Goal: Navigation & Orientation: Find specific page/section

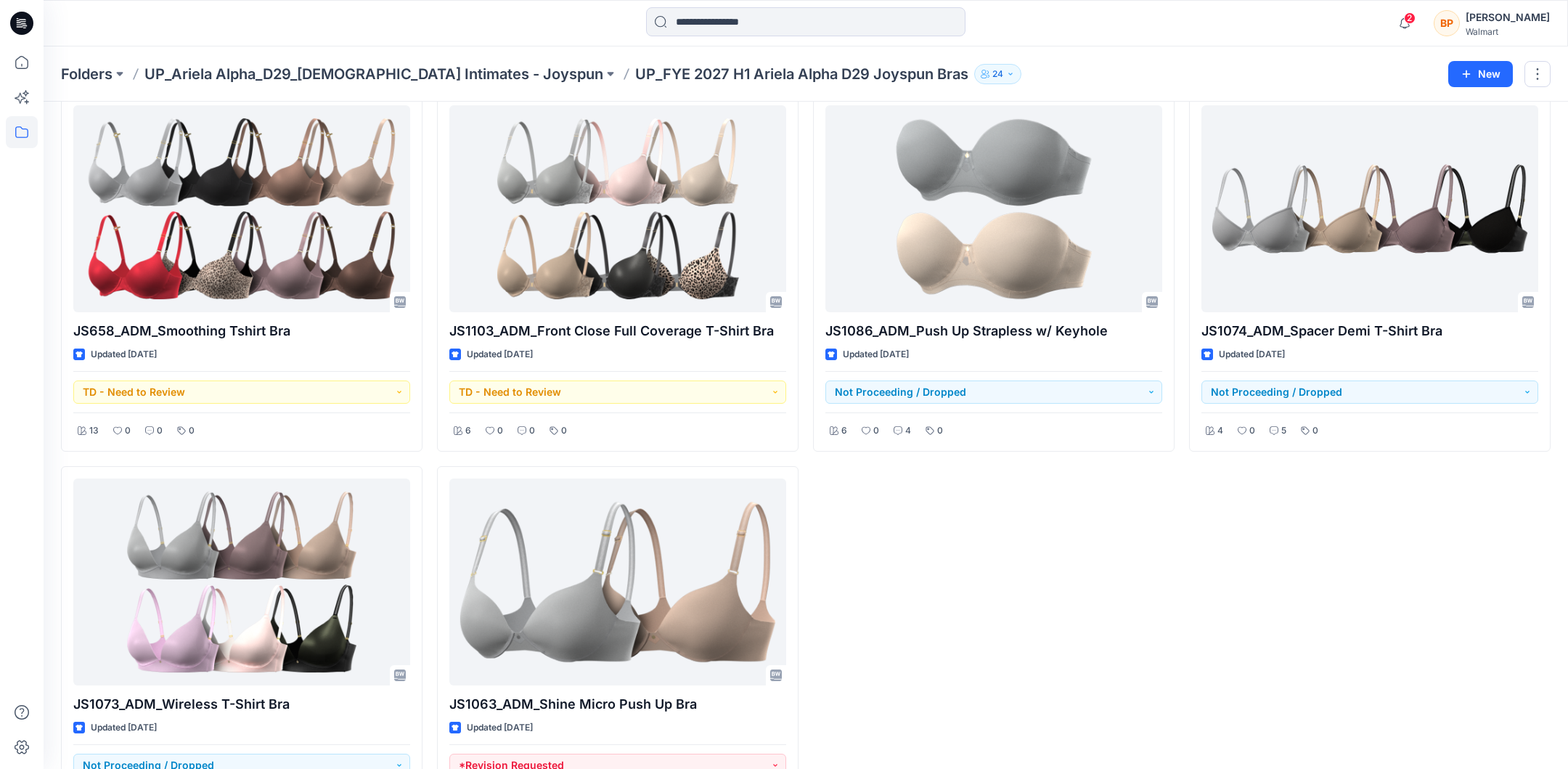
scroll to position [1258, 0]
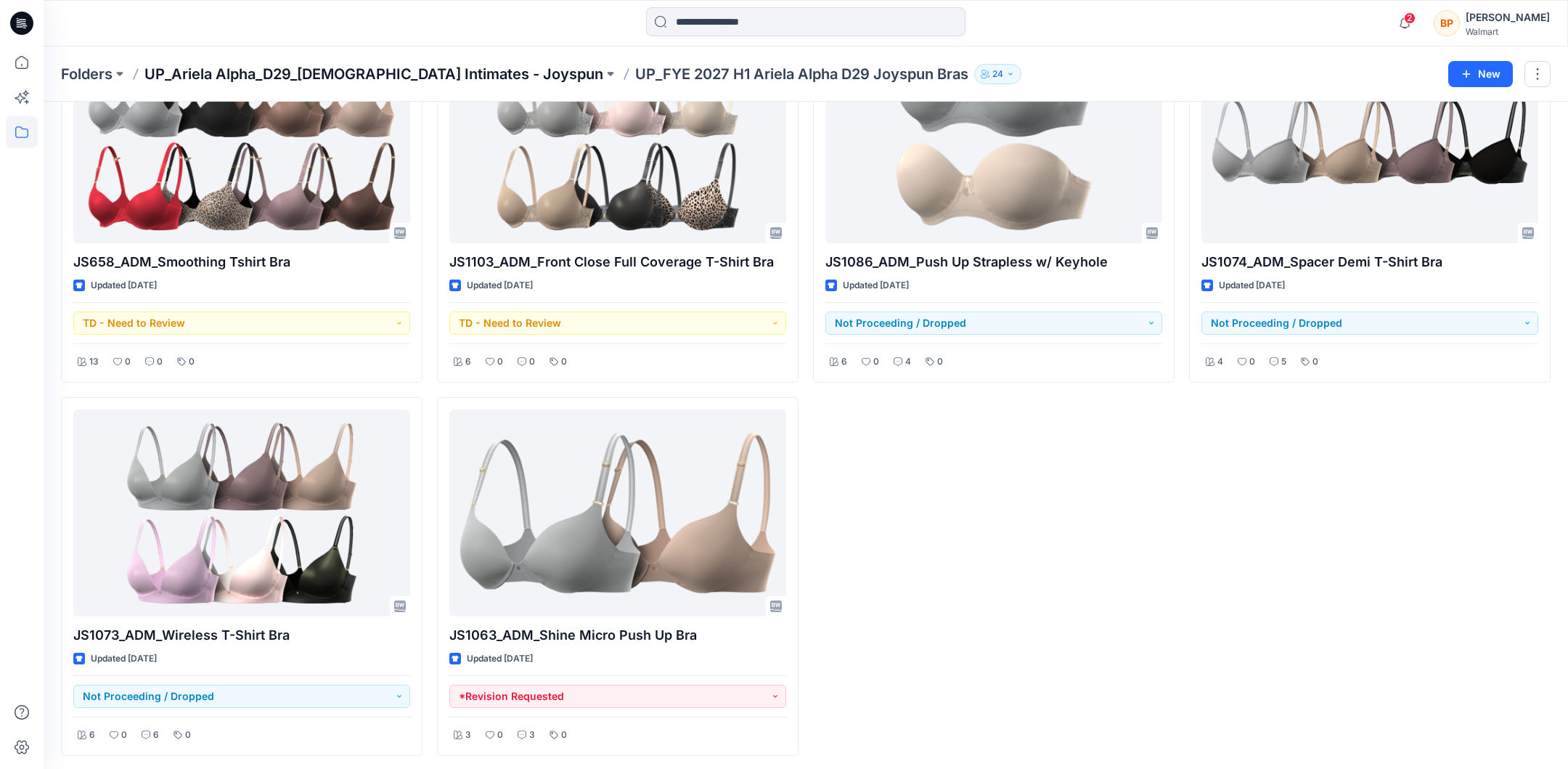
click at [449, 82] on p "UP_Ariela Alpha_D29_[DEMOGRAPHIC_DATA] Intimates - Joyspun" at bounding box center [374, 74] width 459 height 20
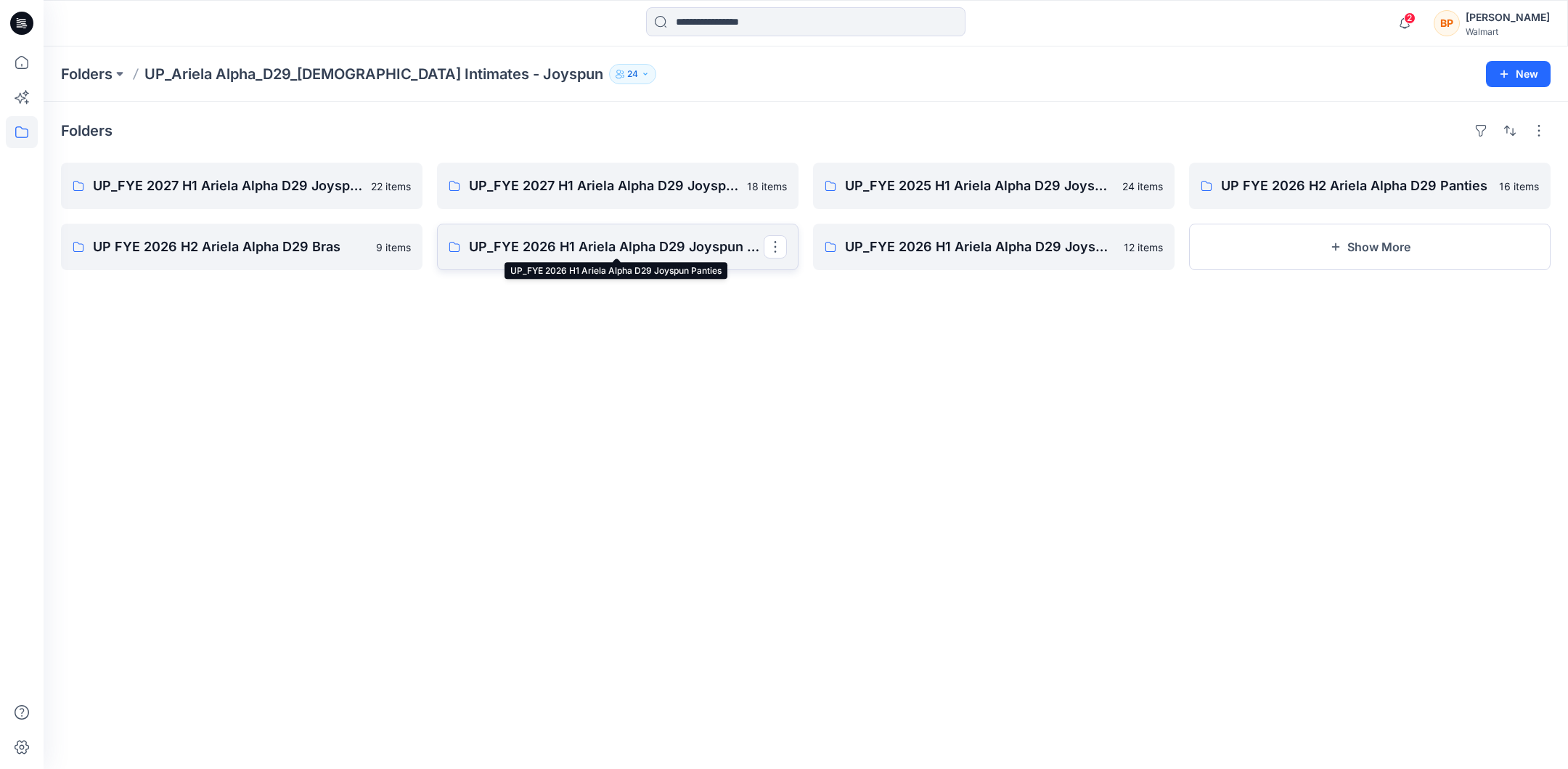
click at [712, 240] on p "UP_FYE 2026 H1 Ariela Alpha D29 Joyspun Panties" at bounding box center [616, 246] width 295 height 20
click at [217, 243] on p "UP FYE 2026 H2 Ariela Alpha D29 Bras" at bounding box center [239, 246] width 295 height 20
click at [1273, 232] on button "Show More" at bounding box center [1369, 246] width 362 height 47
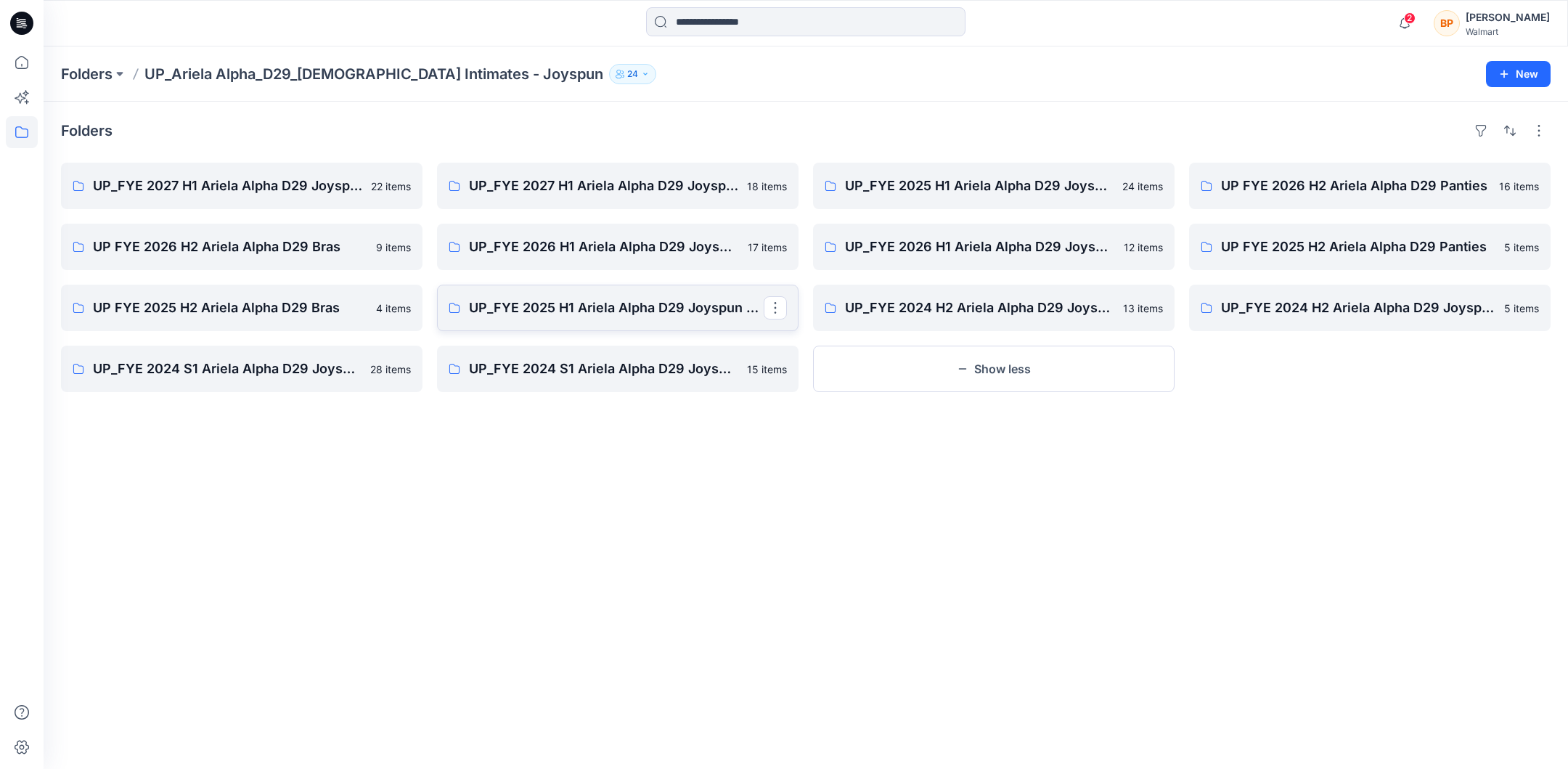
click at [609, 323] on link "UP_FYE 2025 H1 Ariela Alpha D29 Joyspun Bras" at bounding box center [618, 307] width 362 height 47
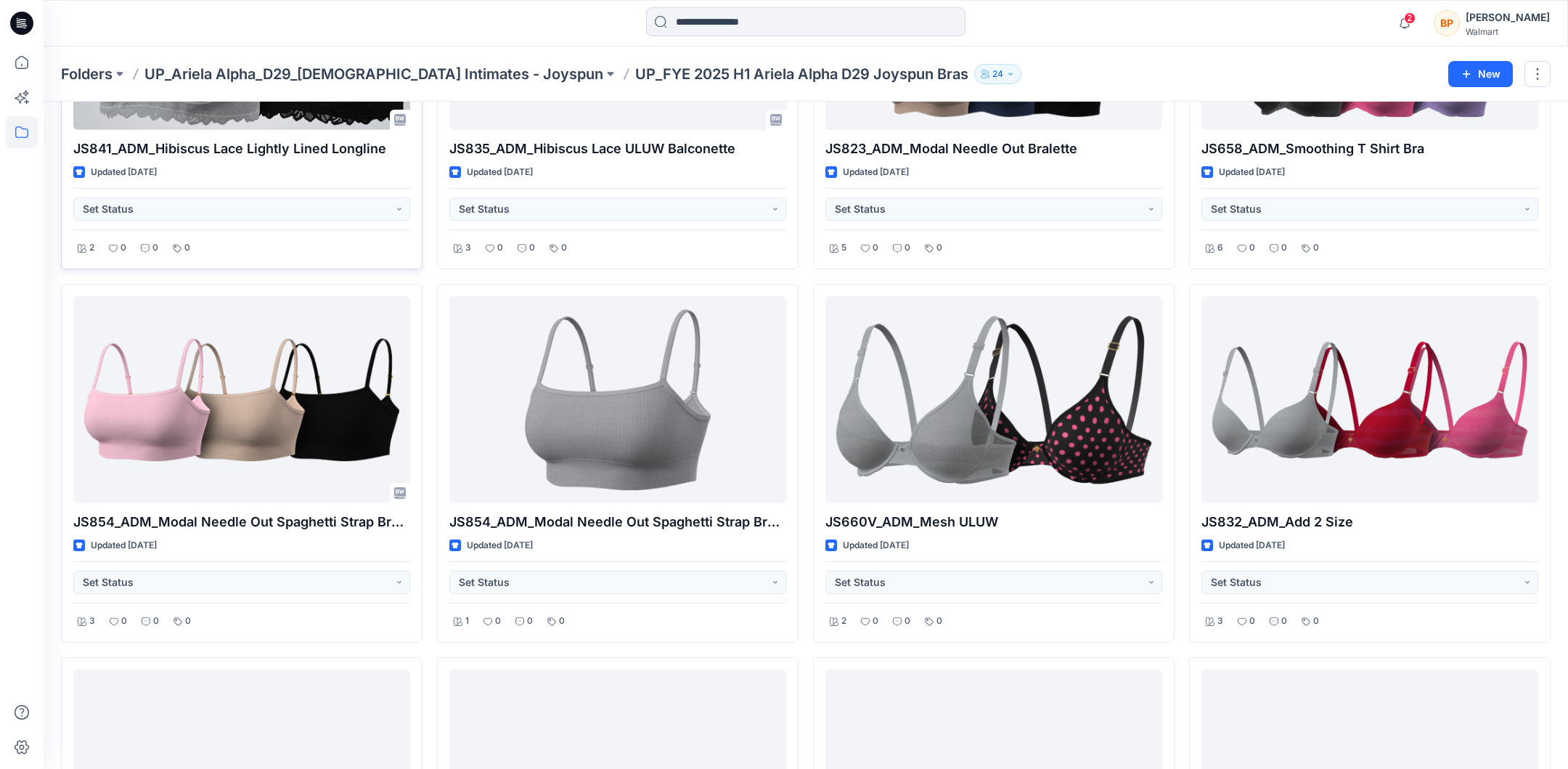
scroll to position [270, 0]
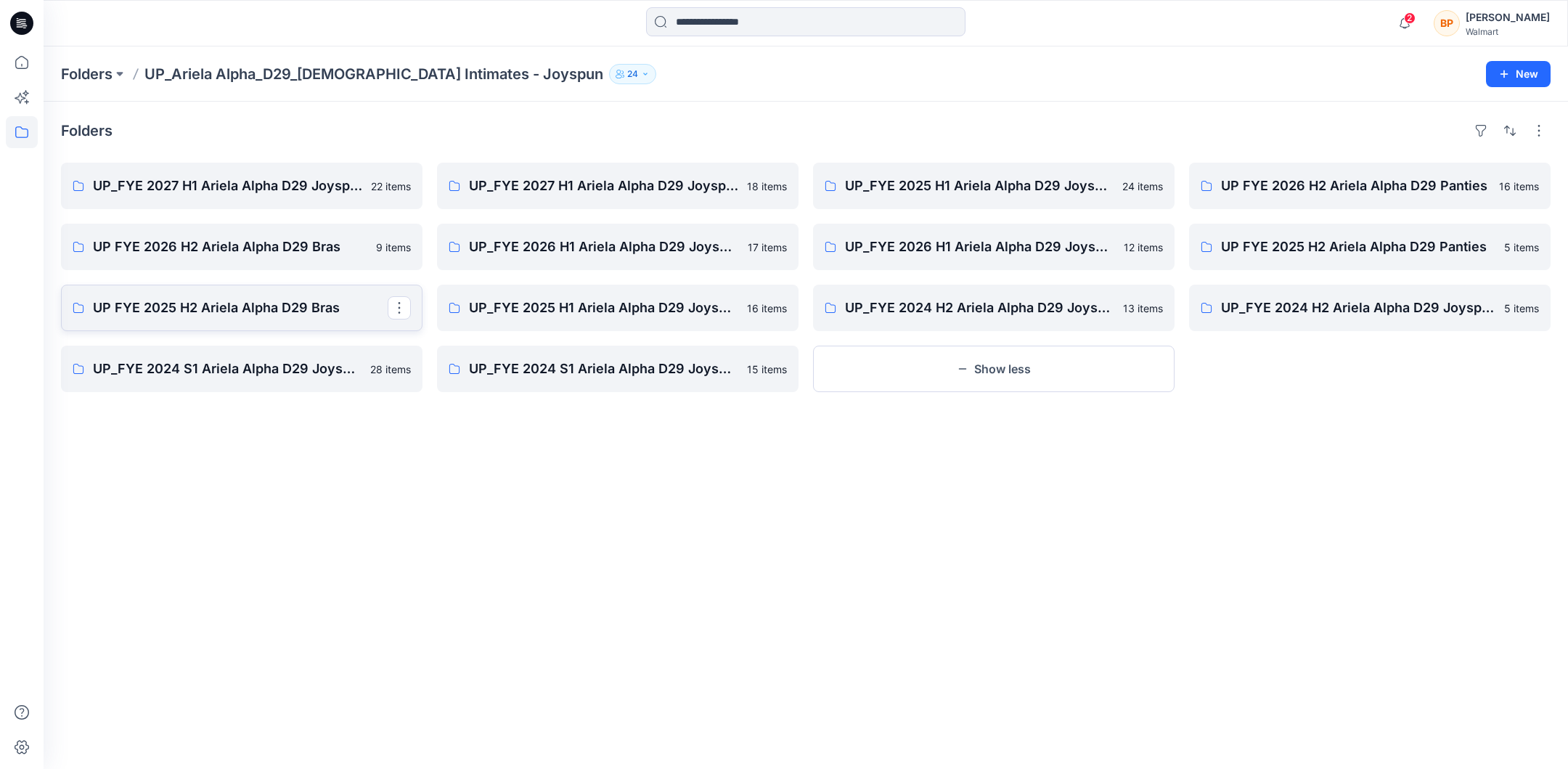
click at [244, 307] on p "UP FYE 2025 H2 Ariela Alpha D29 Bras" at bounding box center [239, 307] width 295 height 20
click at [354, 251] on p "UP FYE 2026 H2 Ariela Alpha D29 Bras" at bounding box center [239, 246] width 295 height 20
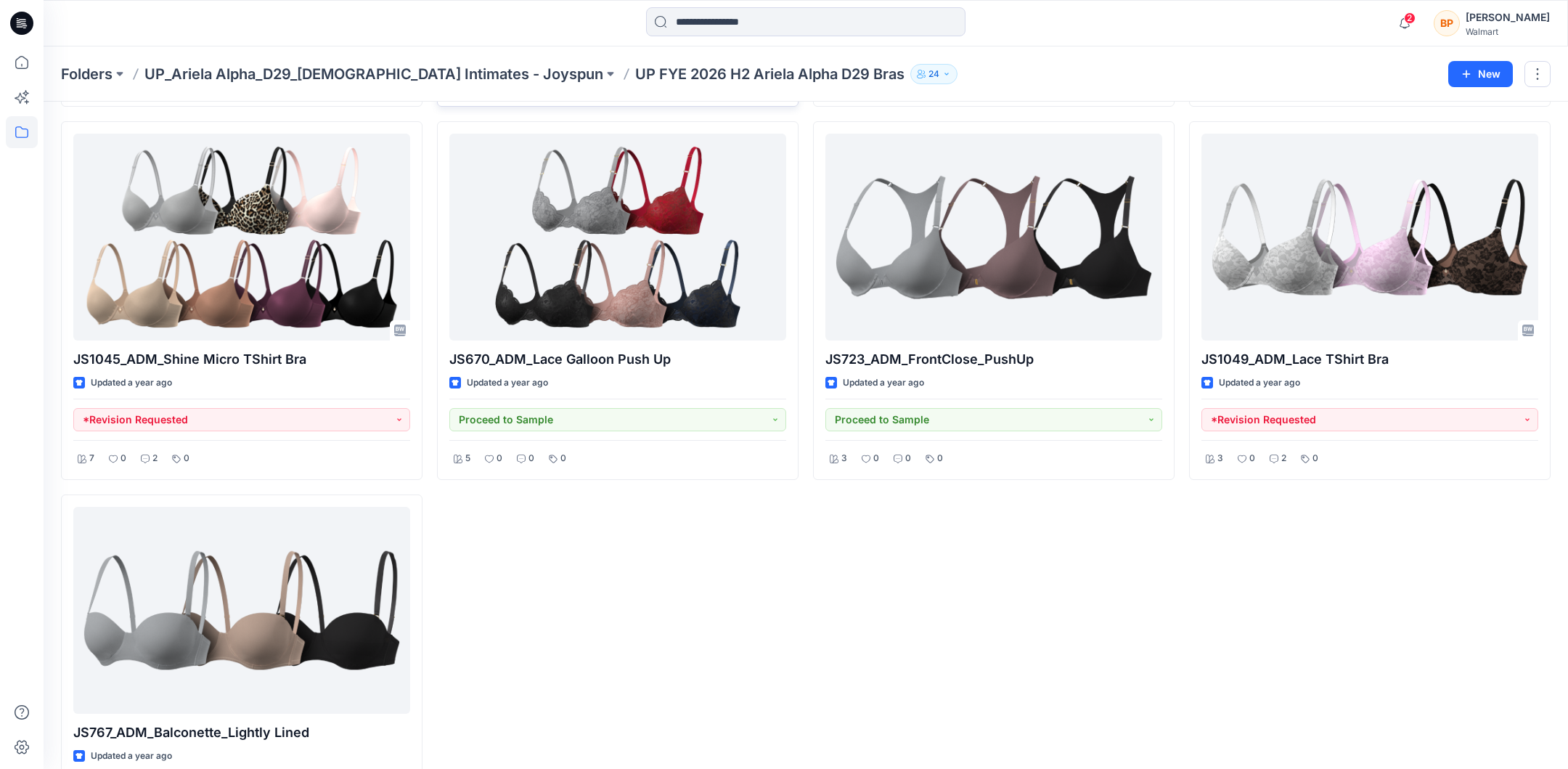
scroll to position [513, 0]
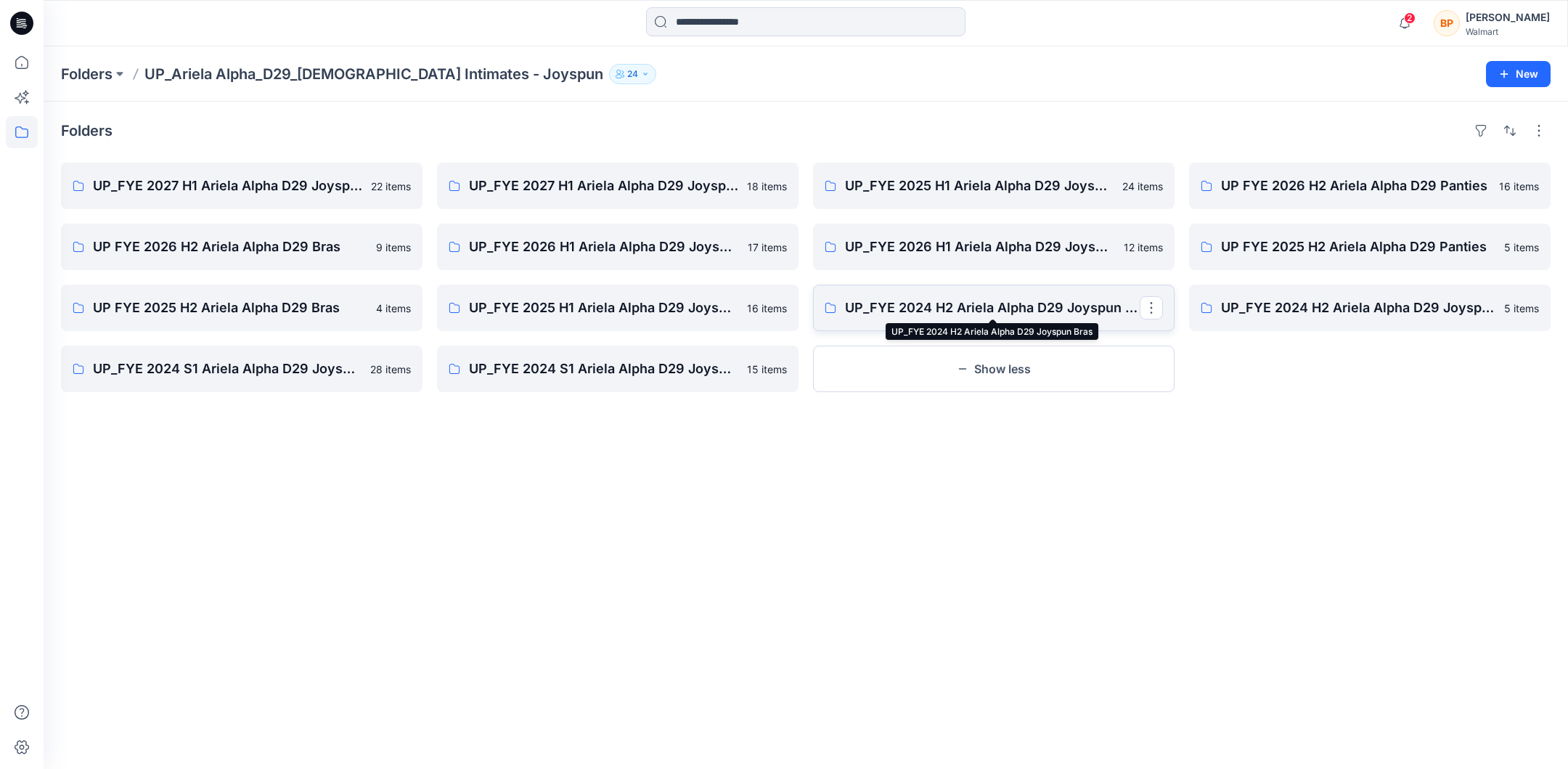
click at [1006, 311] on p "UP_FYE 2024 H2 Ariela Alpha D29 Joyspun Bras" at bounding box center [992, 307] width 295 height 20
click at [262, 312] on p "UP FYE 2025 H2 Ariela Alpha D29 Bras" at bounding box center [239, 307] width 295 height 20
click at [259, 236] on p "UP FYE 2026 H2 Ariela Alpha D29 Bras" at bounding box center [239, 246] width 295 height 20
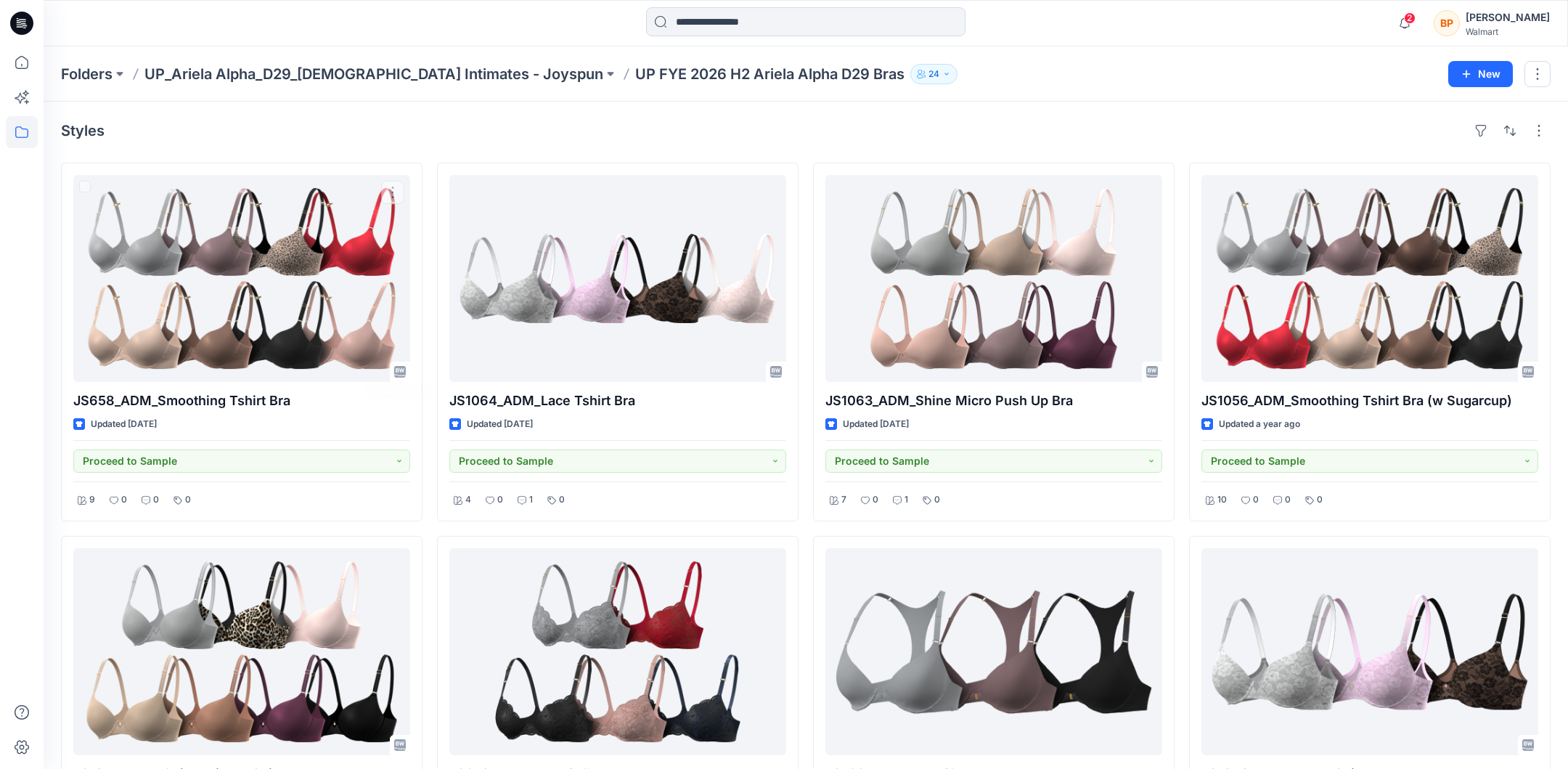
scroll to position [513, 0]
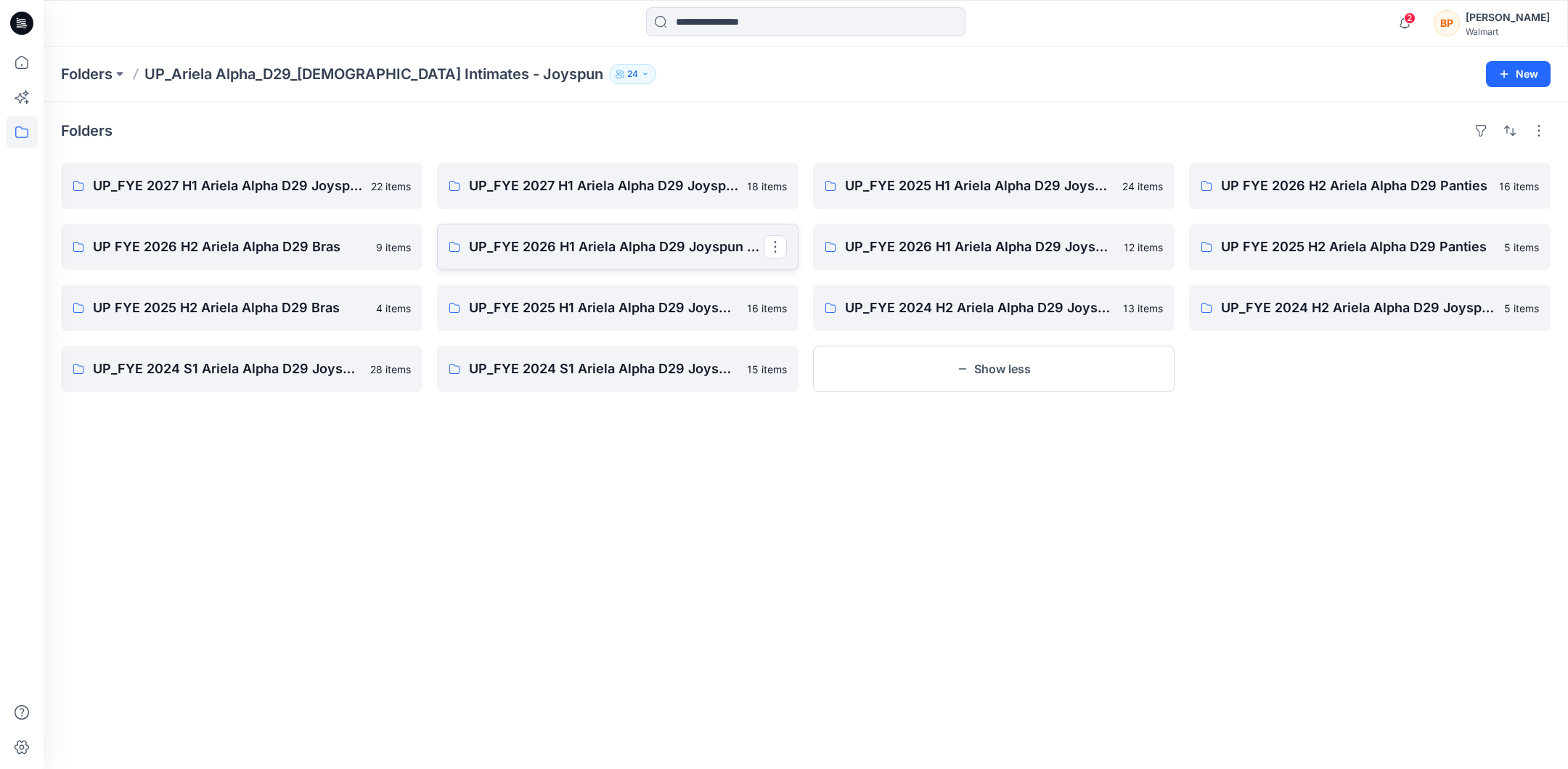
click at [612, 232] on link "UP_FYE 2026 H1 Ariela Alpha D29 Joyspun Panties" at bounding box center [618, 246] width 362 height 47
click at [239, 252] on p "UP FYE 2026 H2 Ariela Alpha D29 Bras" at bounding box center [239, 246] width 295 height 20
click at [877, 241] on p "UP_FYE 2026 H1 Ariela Alpha D29 Joyspun Bras" at bounding box center [992, 246] width 295 height 20
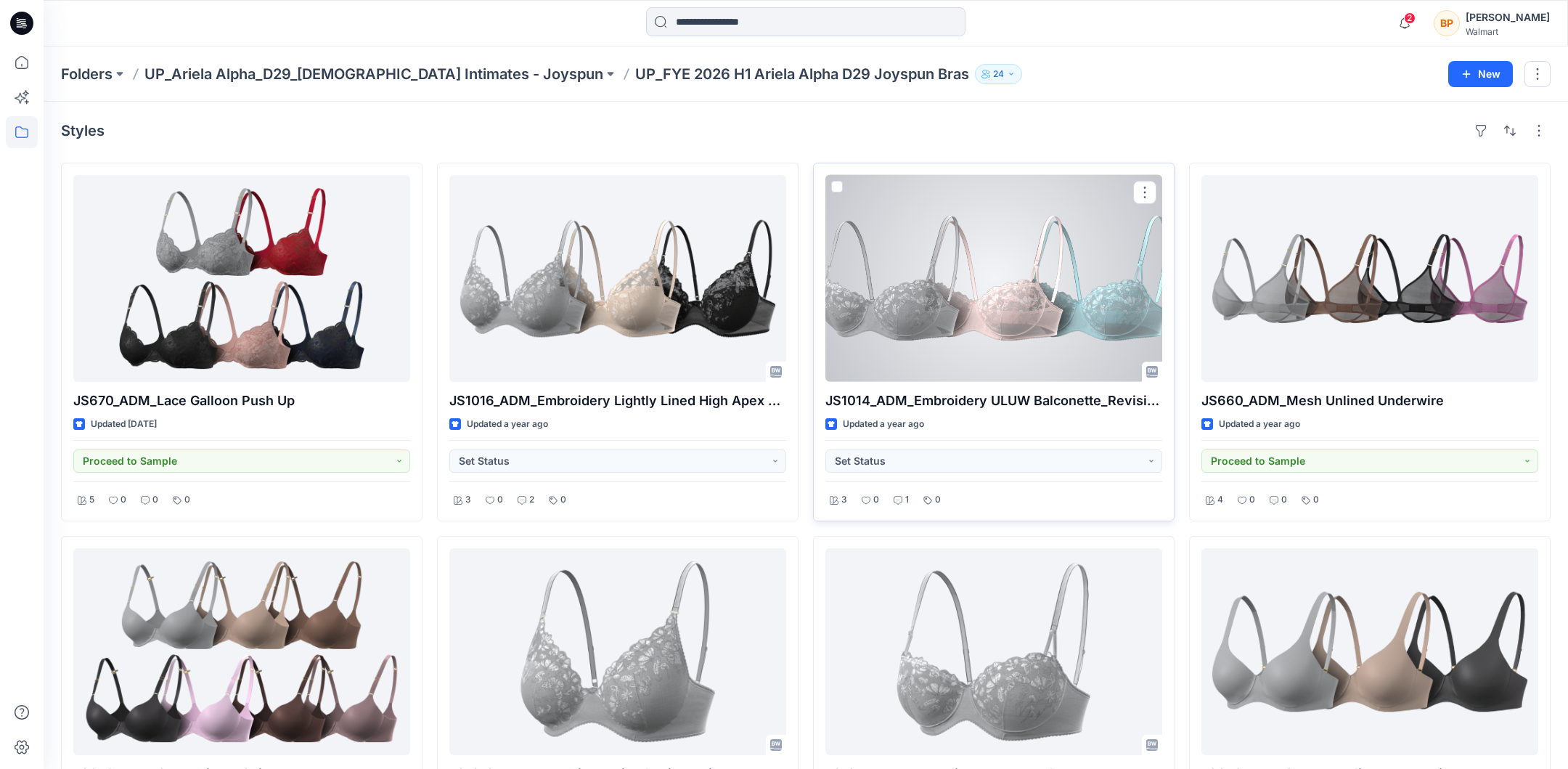
scroll to position [4, 0]
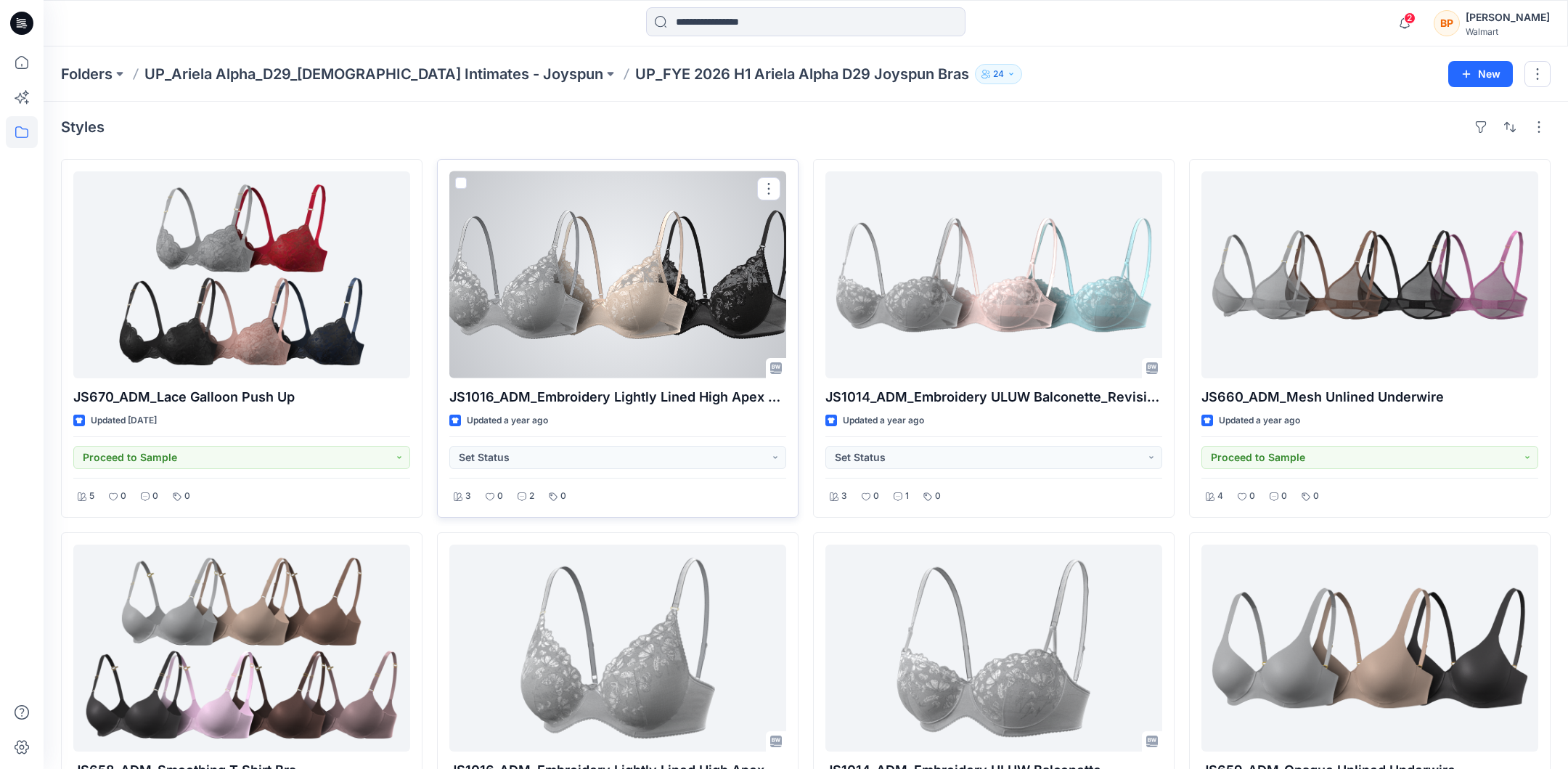
click at [697, 303] on div at bounding box center [617, 274] width 337 height 207
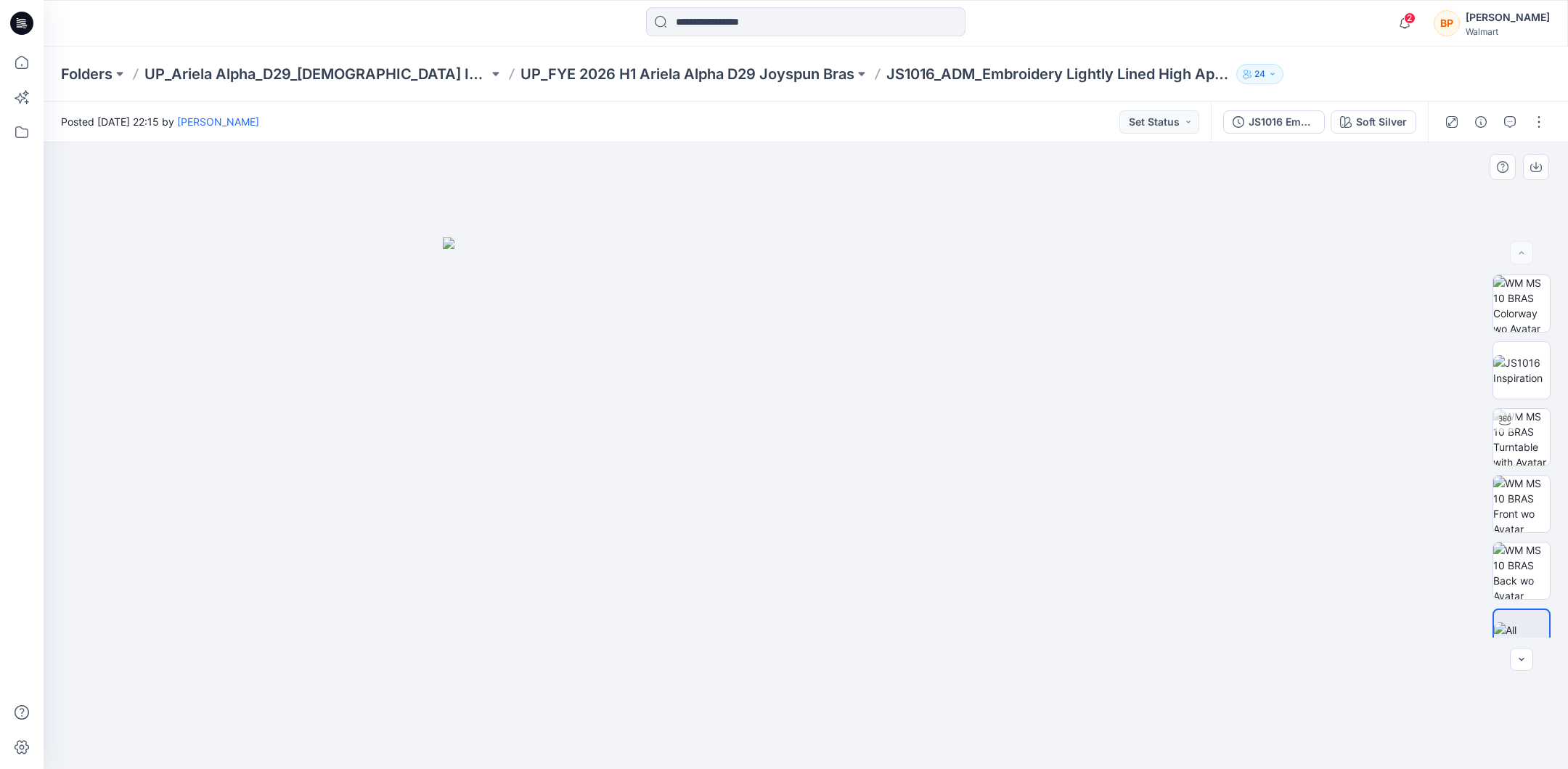
scroll to position [4, 0]
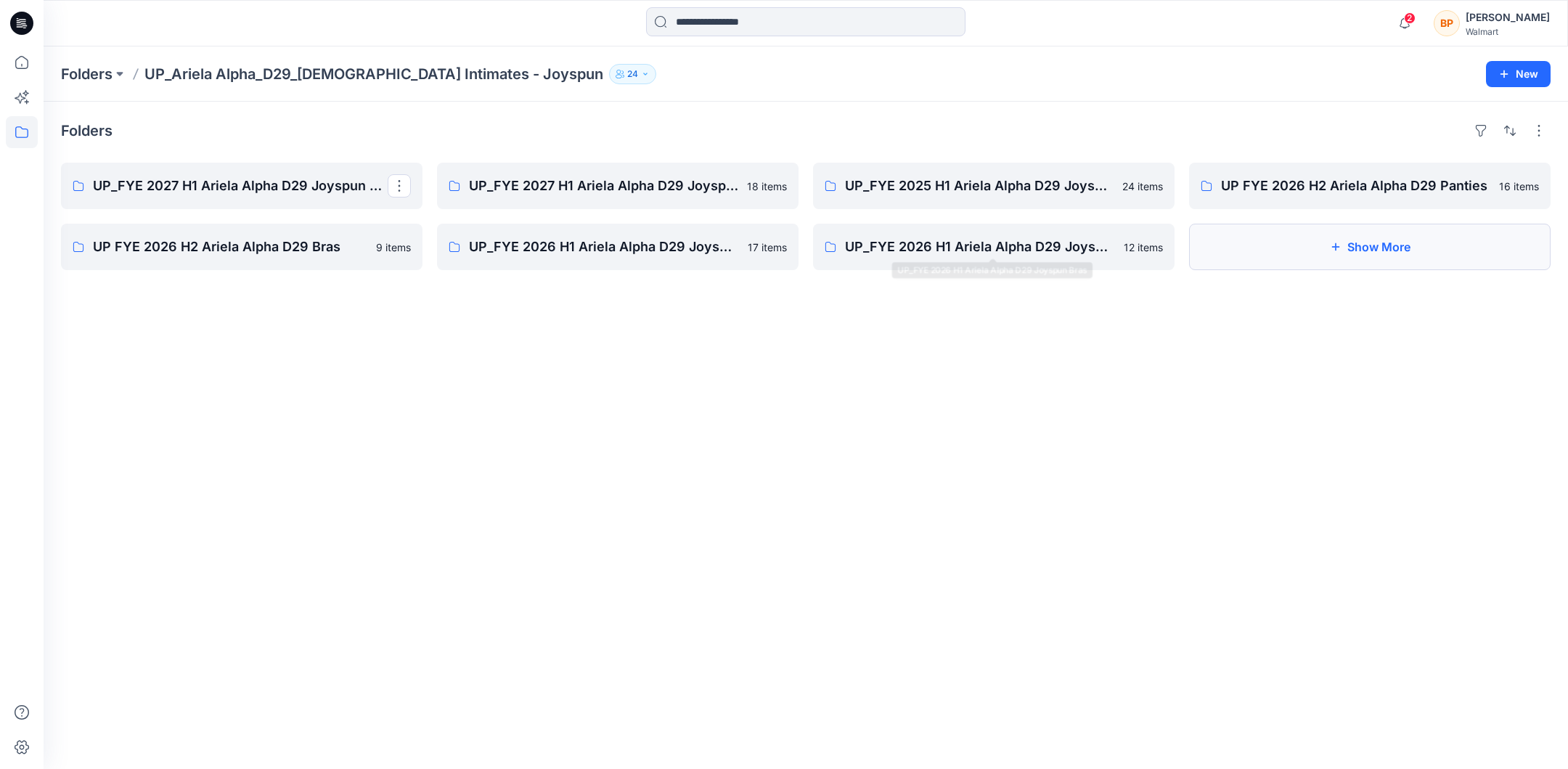
click at [1260, 250] on button "Show More" at bounding box center [1369, 246] width 362 height 47
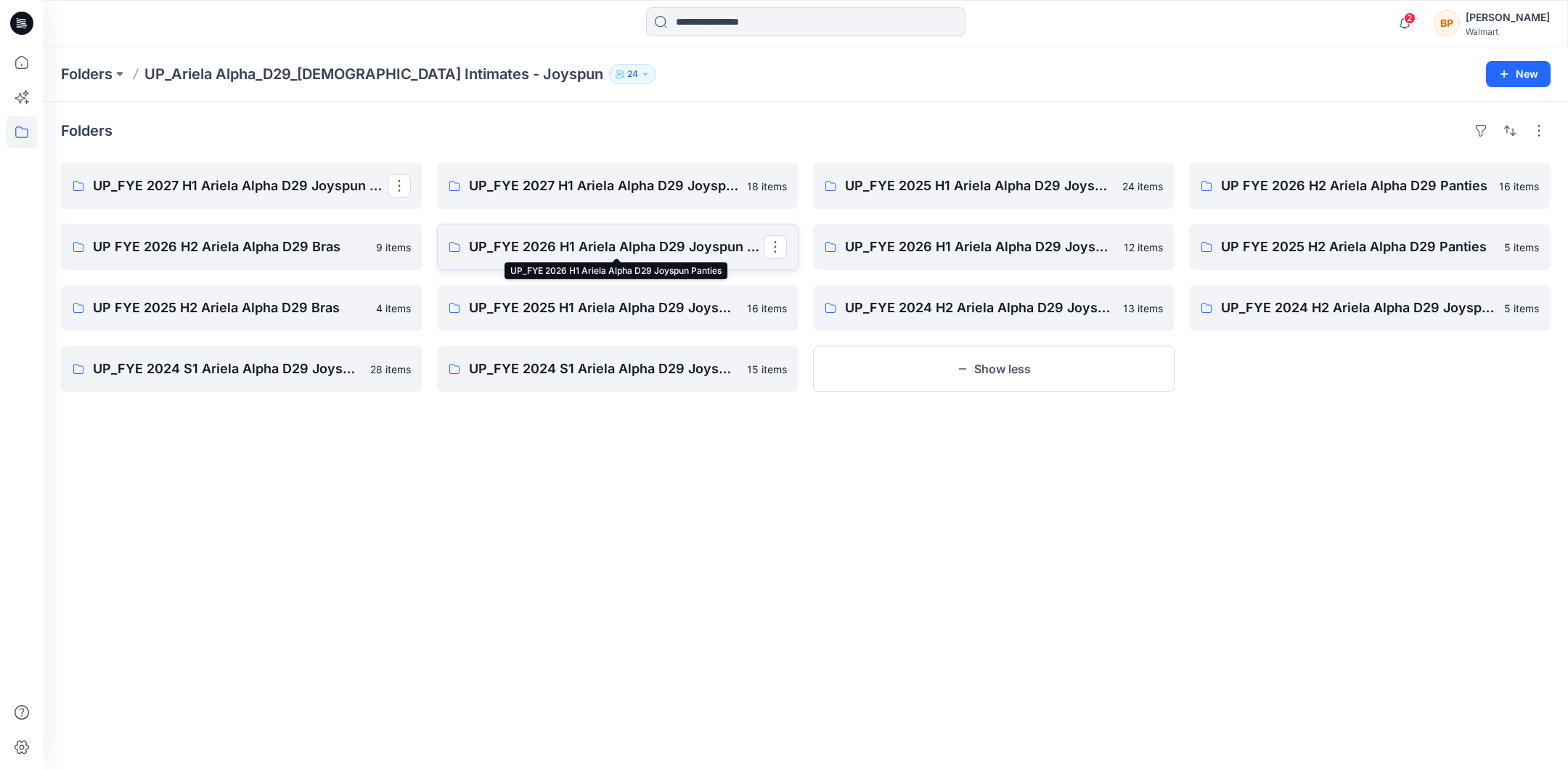
click at [666, 252] on p "UP_FYE 2026 H1 Ariela Alpha D29 Joyspun Panties" at bounding box center [616, 246] width 295 height 20
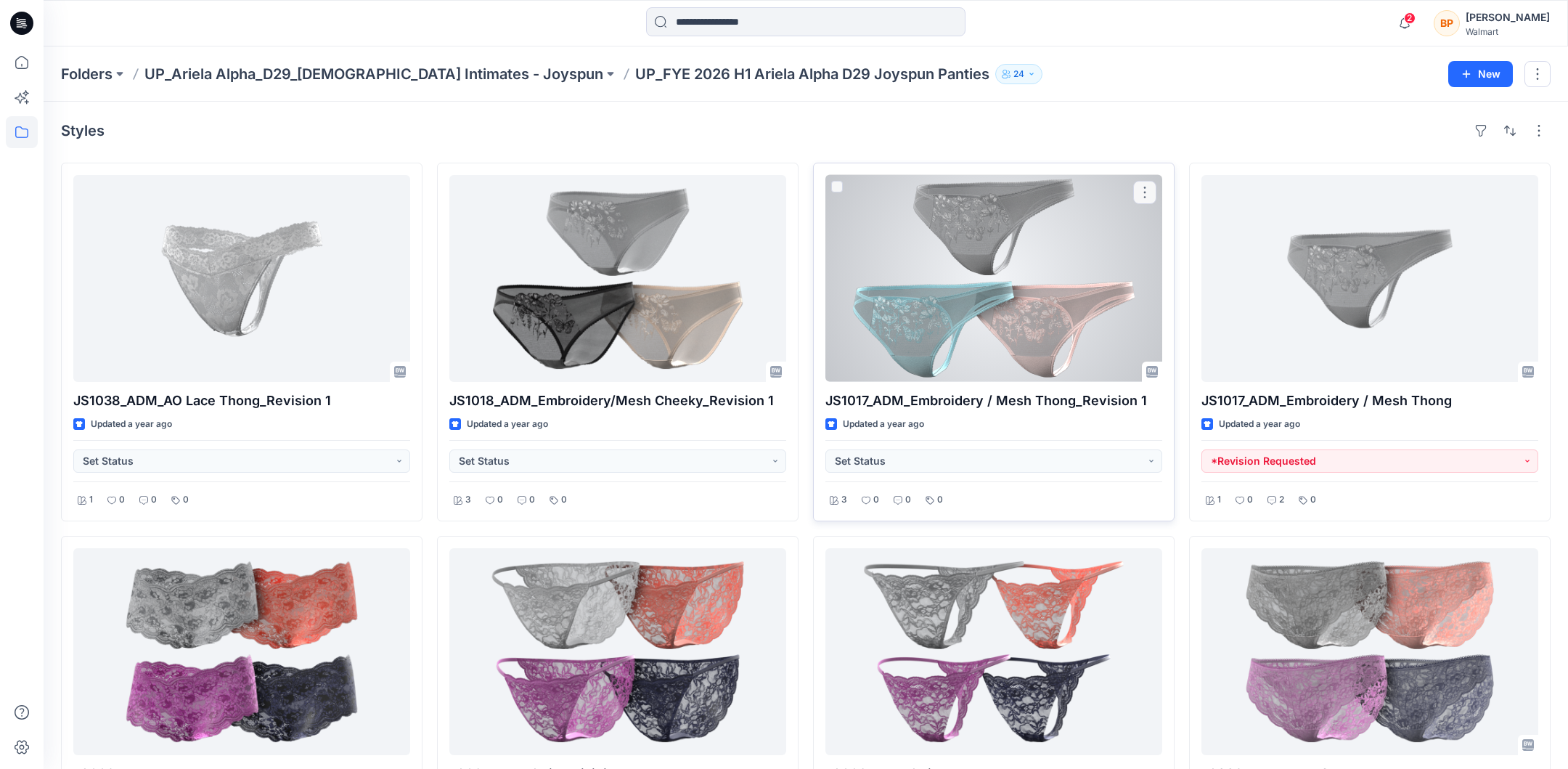
click at [917, 298] on div at bounding box center [993, 278] width 337 height 207
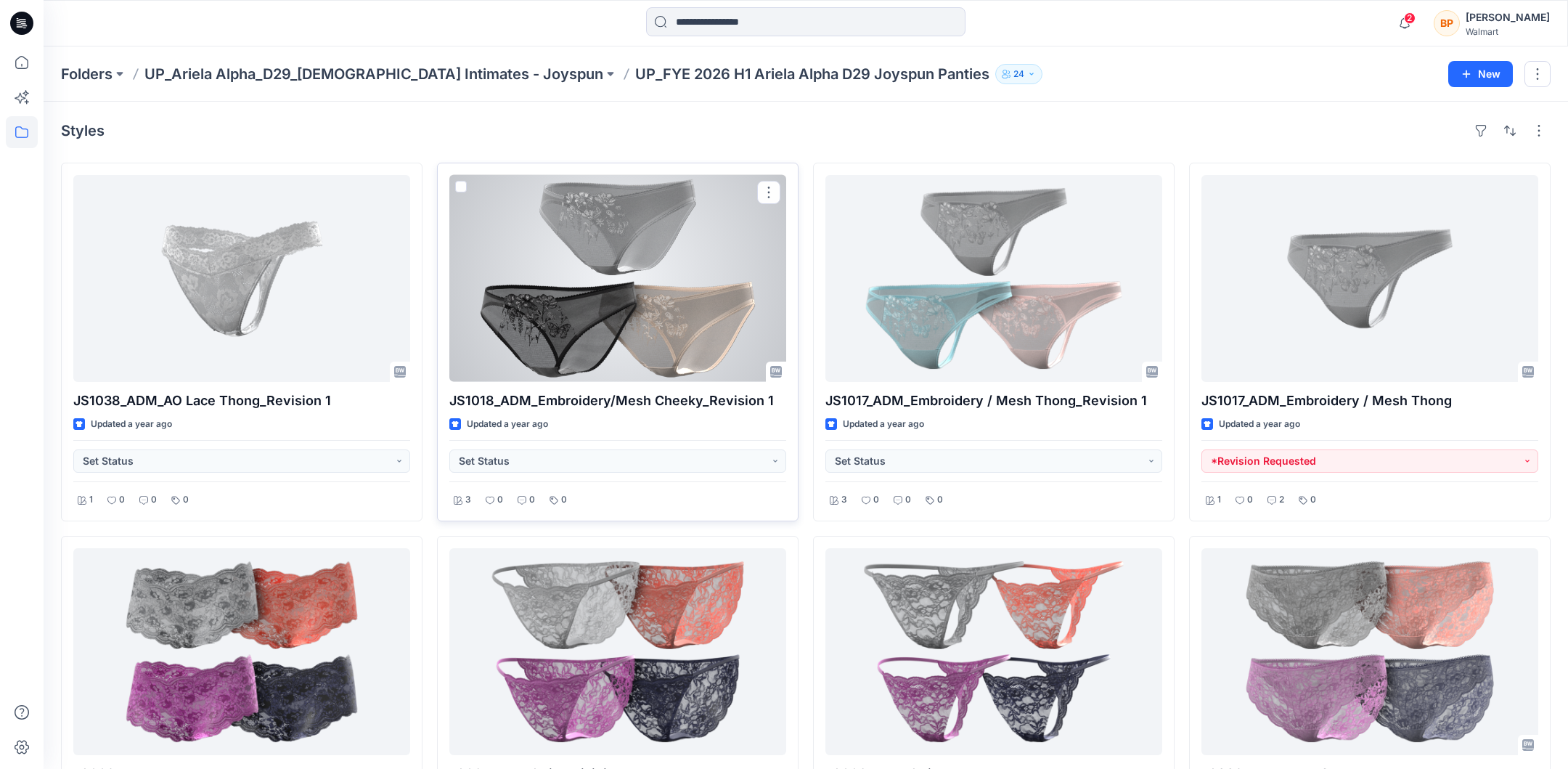
click at [654, 268] on div at bounding box center [617, 278] width 337 height 207
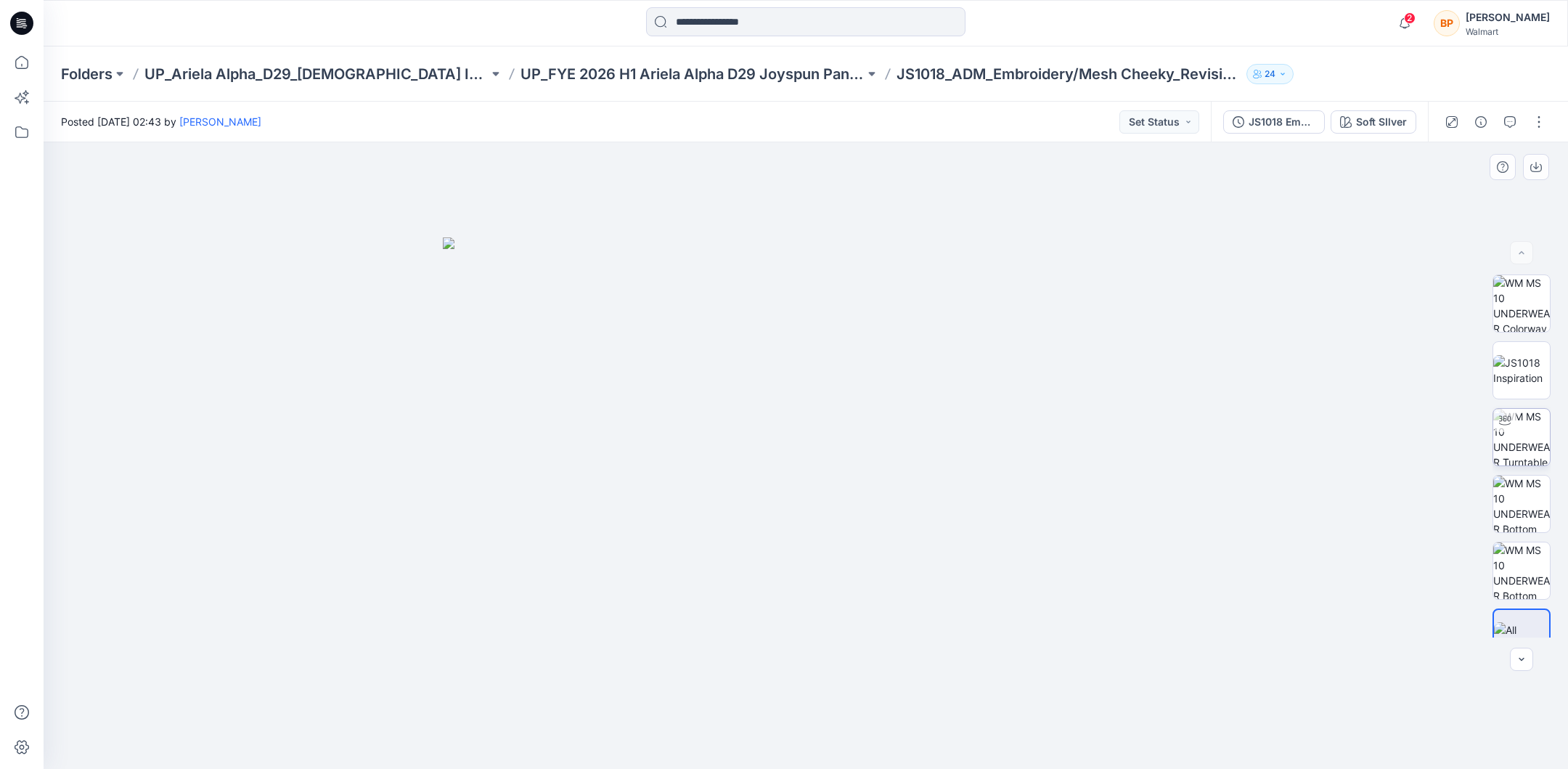
click at [1531, 443] on img at bounding box center [1520, 436] width 57 height 57
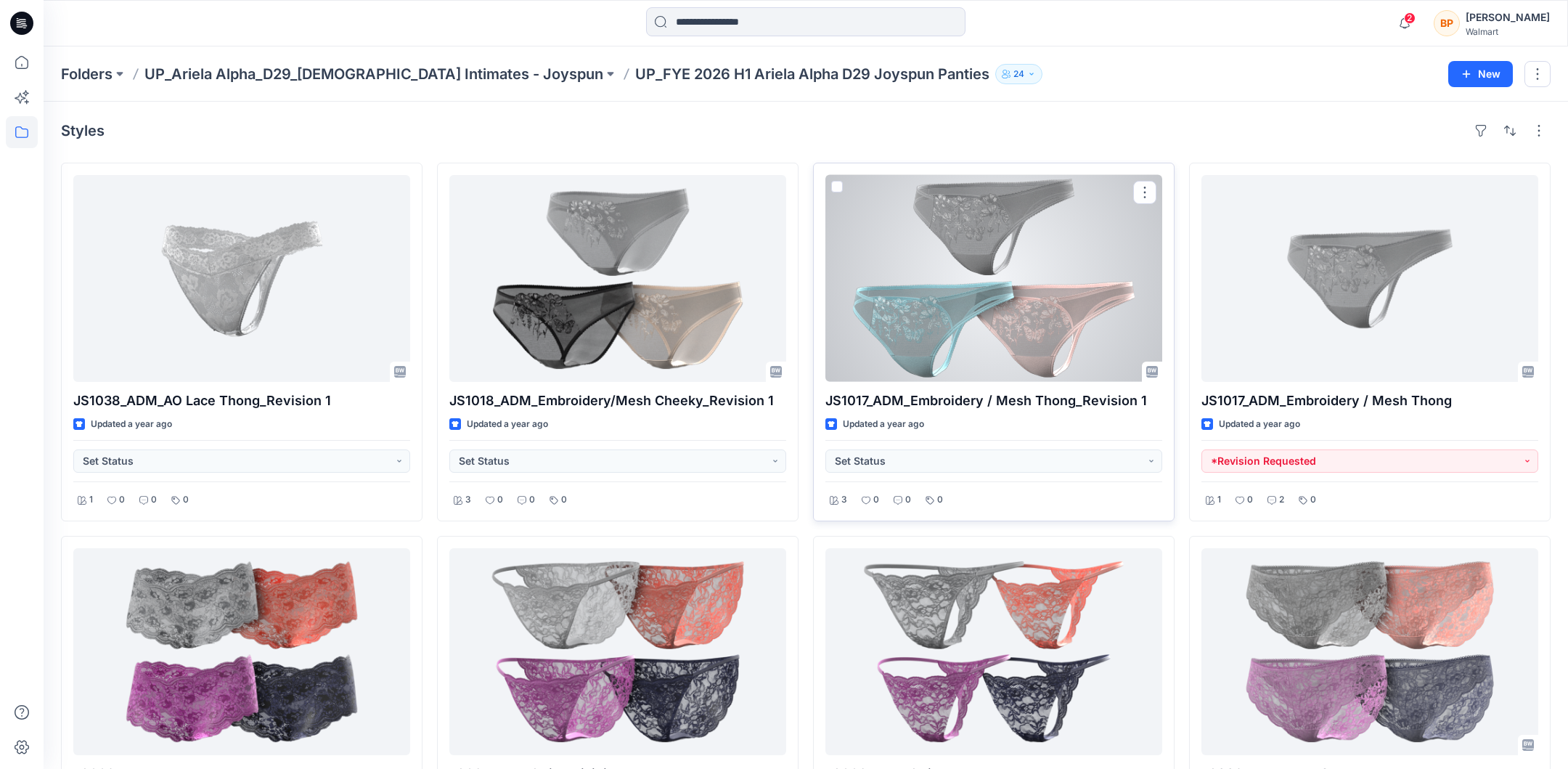
click at [976, 289] on div at bounding box center [993, 278] width 337 height 207
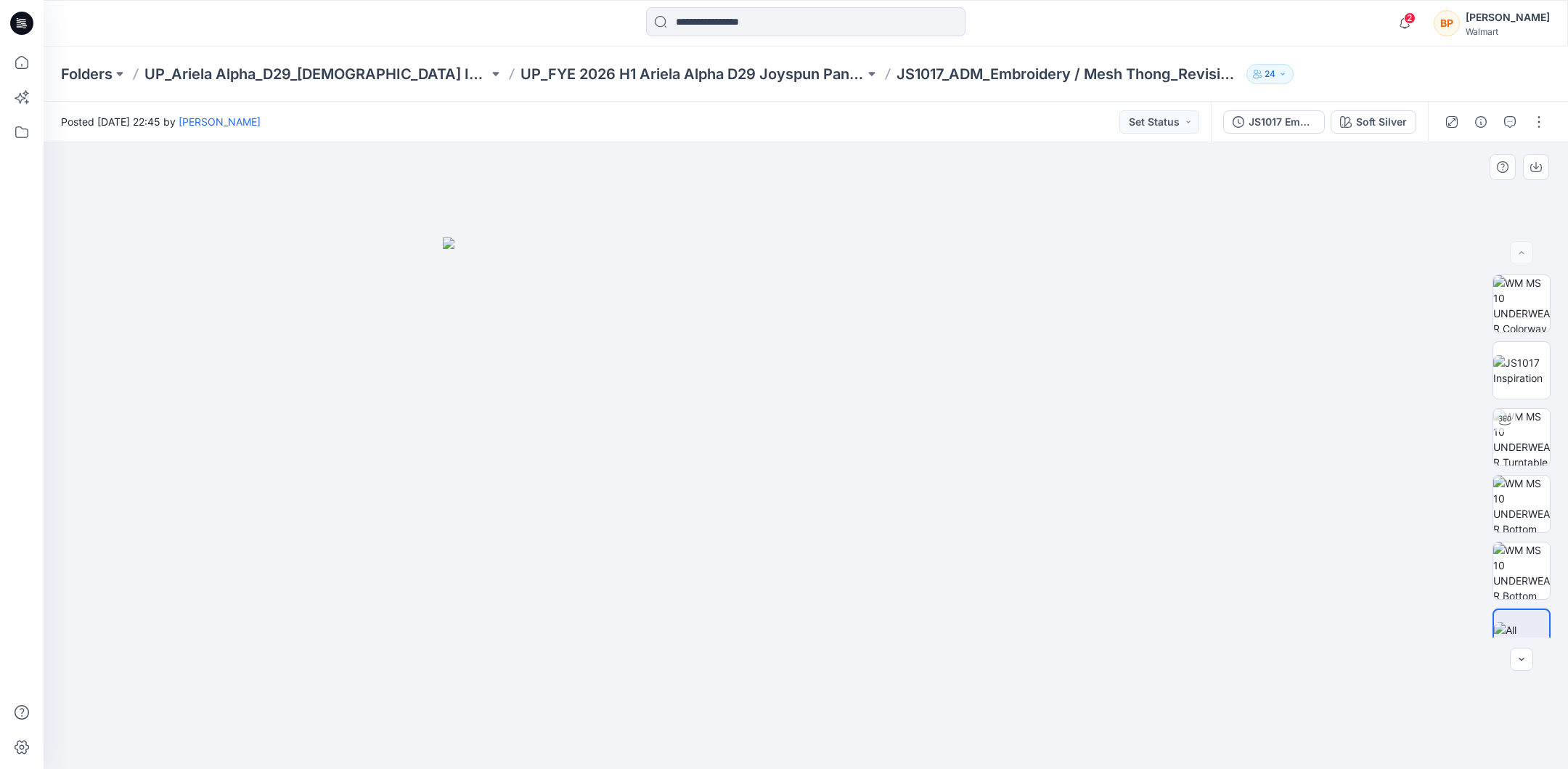
click at [1490, 437] on div at bounding box center [1520, 455] width 92 height 363
click at [1520, 449] on img at bounding box center [1520, 436] width 57 height 57
click at [640, 64] on p "UP_FYE 2026 H1 Ariela Alpha D29 Joyspun Panties" at bounding box center [693, 74] width 344 height 20
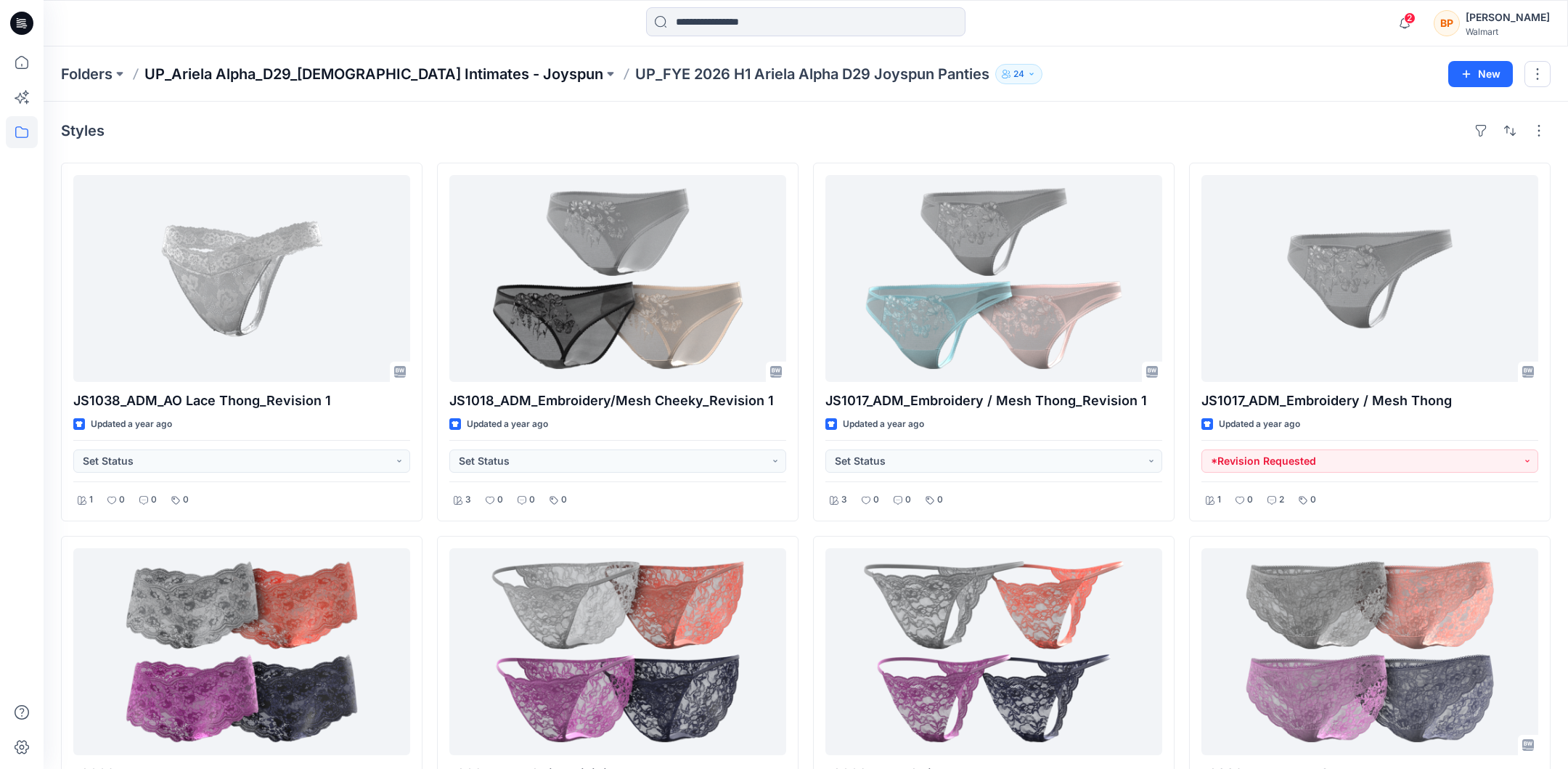
click at [427, 77] on p "UP_Ariela Alpha_D29_[DEMOGRAPHIC_DATA] Intimates - Joyspun" at bounding box center [374, 74] width 459 height 20
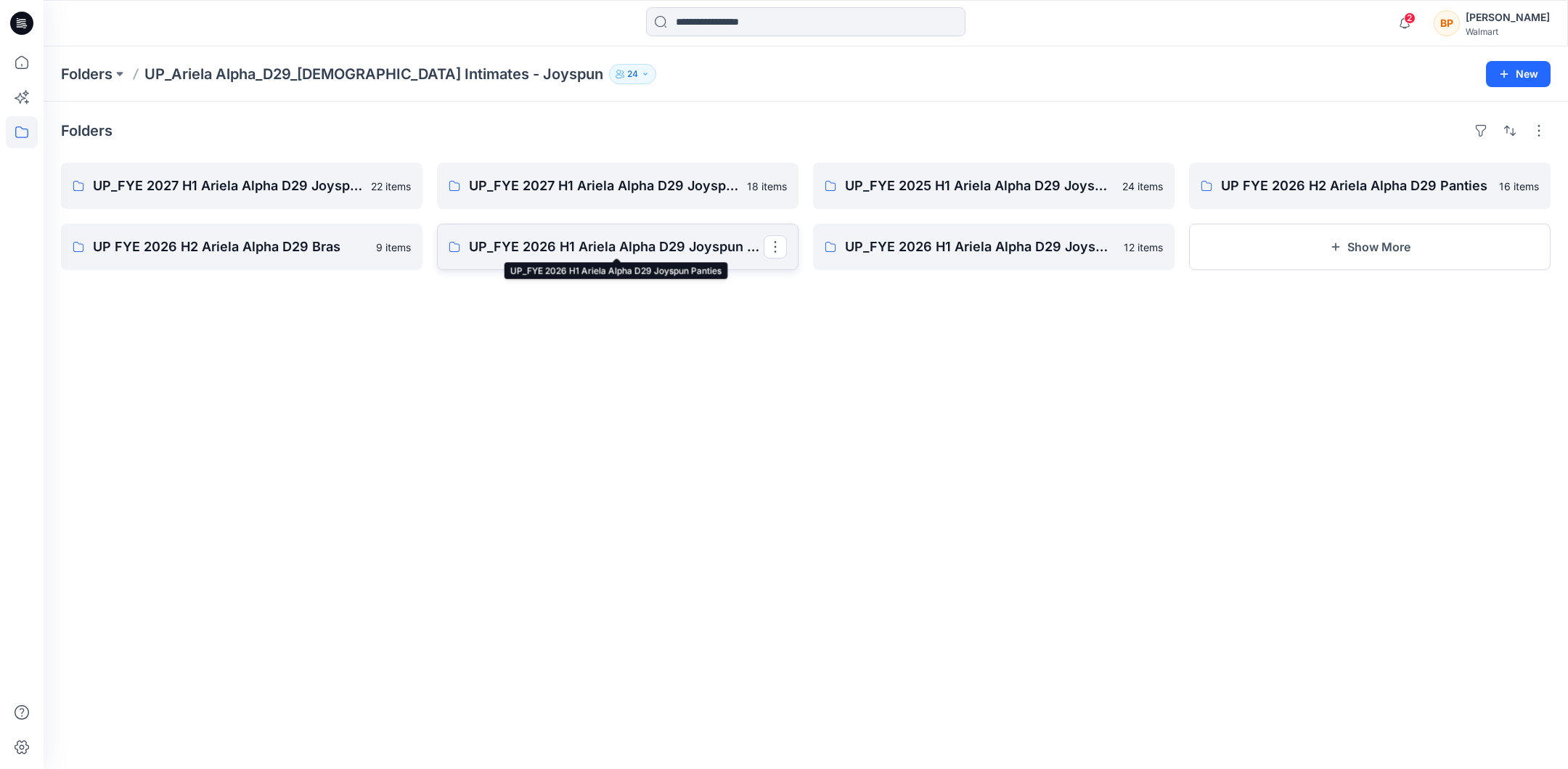
click at [692, 236] on p "UP_FYE 2026 H1 Ariela Alpha D29 Joyspun Panties" at bounding box center [616, 246] width 295 height 20
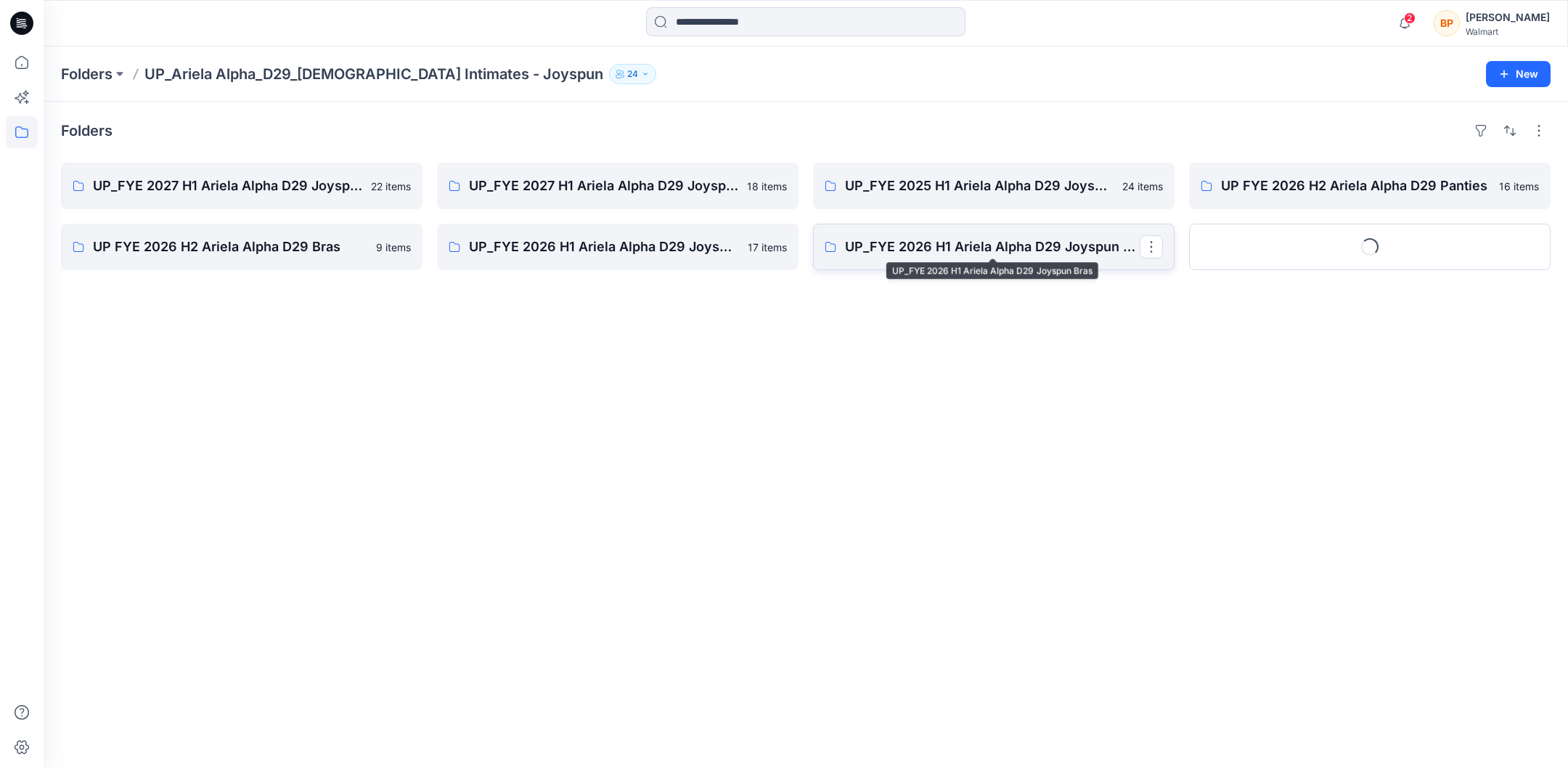
click at [1027, 246] on p "UP_FYE 2026 H1 Ariela Alpha D29 Joyspun Bras" at bounding box center [992, 246] width 295 height 20
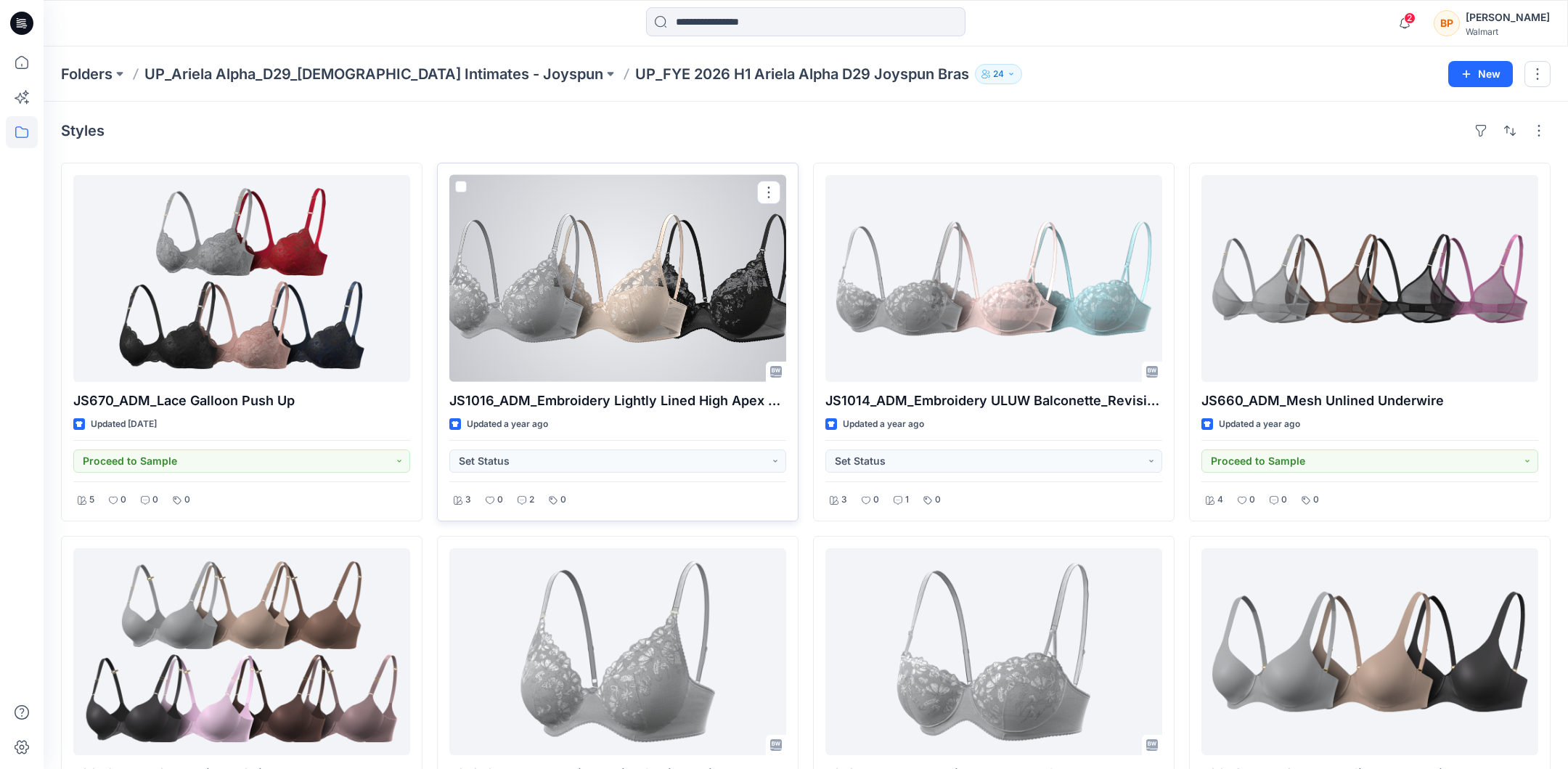
click at [651, 338] on div at bounding box center [617, 278] width 337 height 207
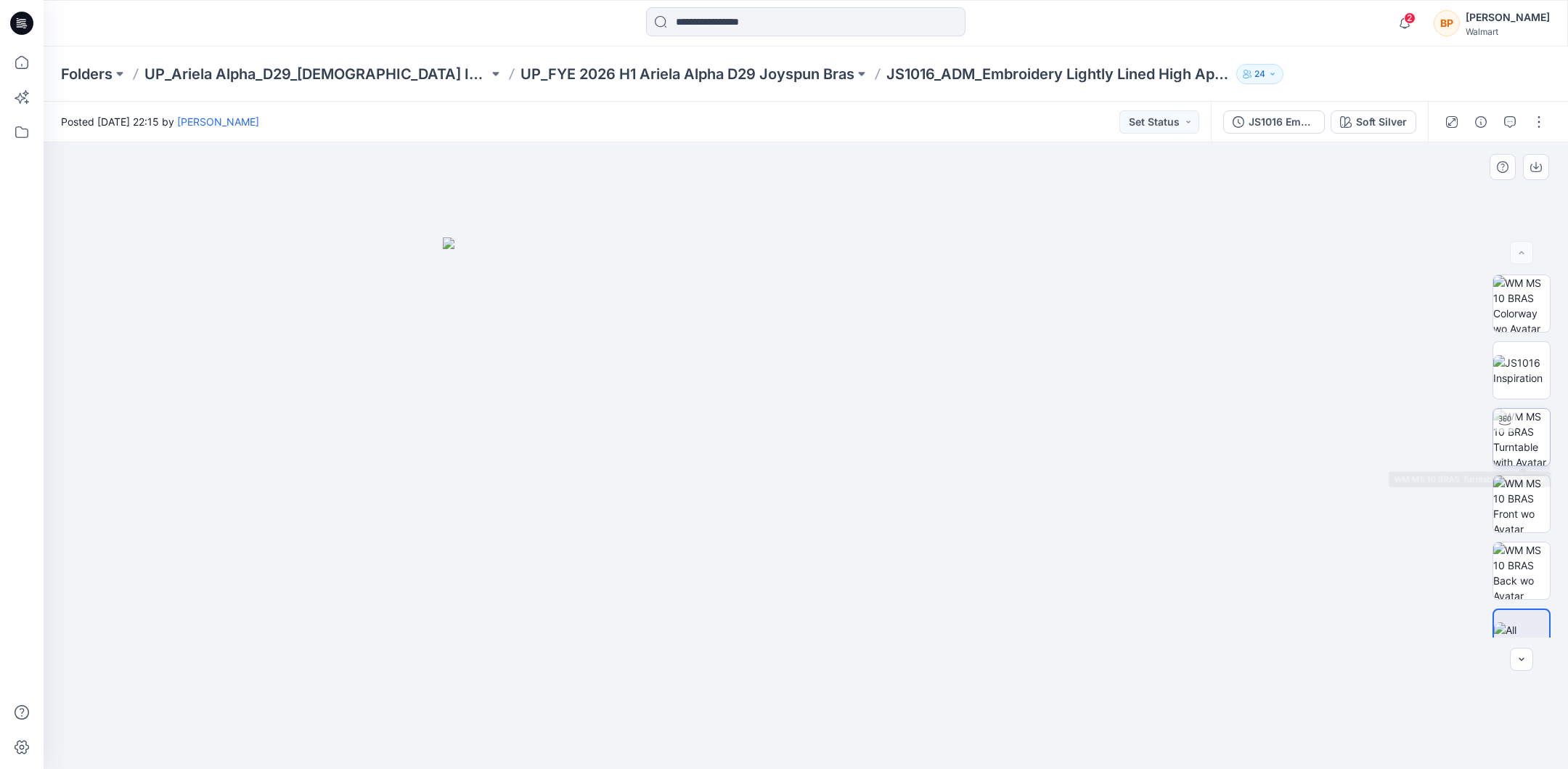
click at [1539, 432] on img at bounding box center [1520, 436] width 57 height 57
click at [425, 79] on p "UP_Ariela Alpha_D29_[DEMOGRAPHIC_DATA] Intimates - Joyspun" at bounding box center [316, 74] width 344 height 20
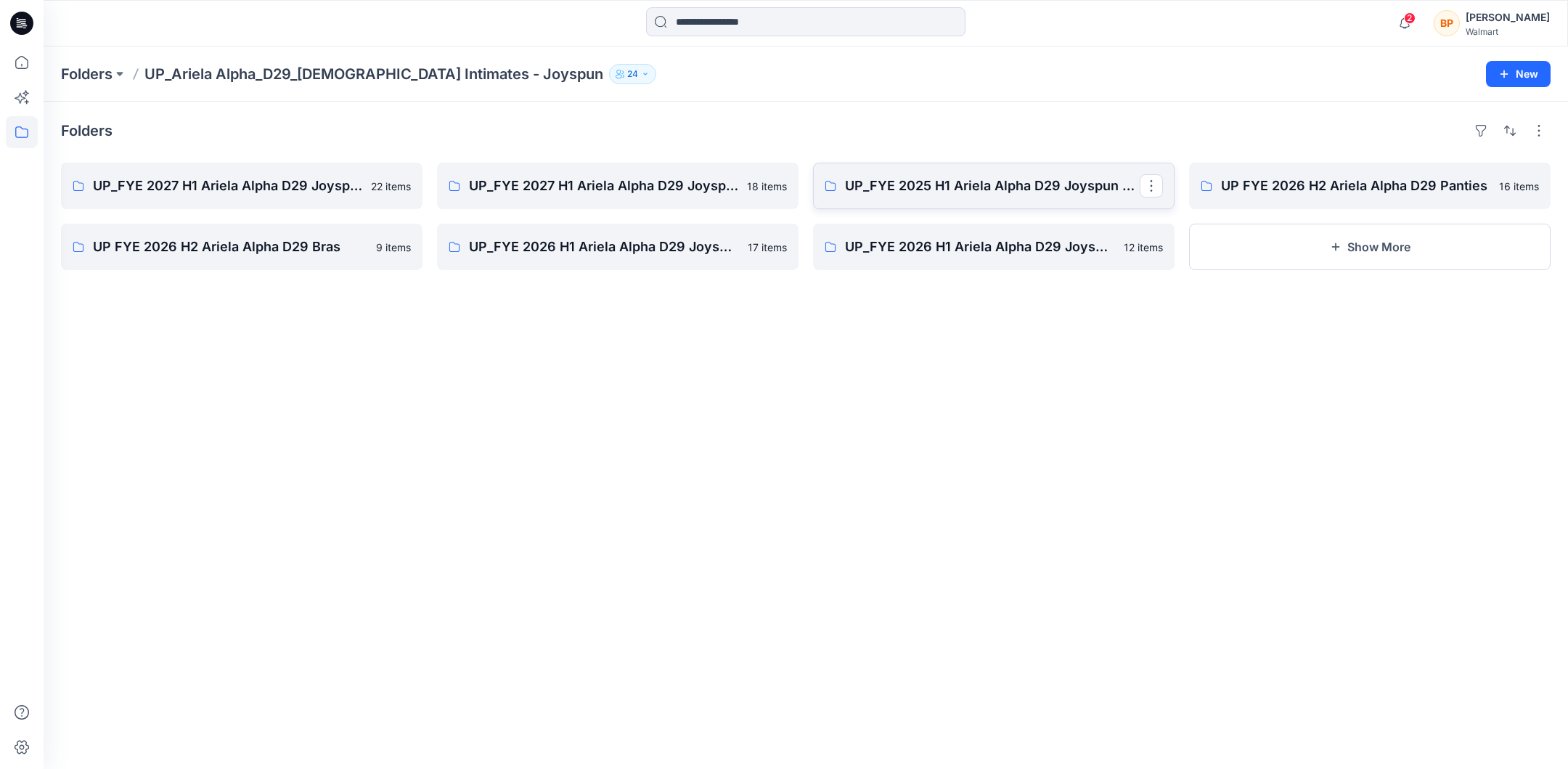
click at [938, 195] on p "UP_FYE 2025 H1 Ariela Alpha D29 Joyspun Panties" at bounding box center [992, 186] width 295 height 20
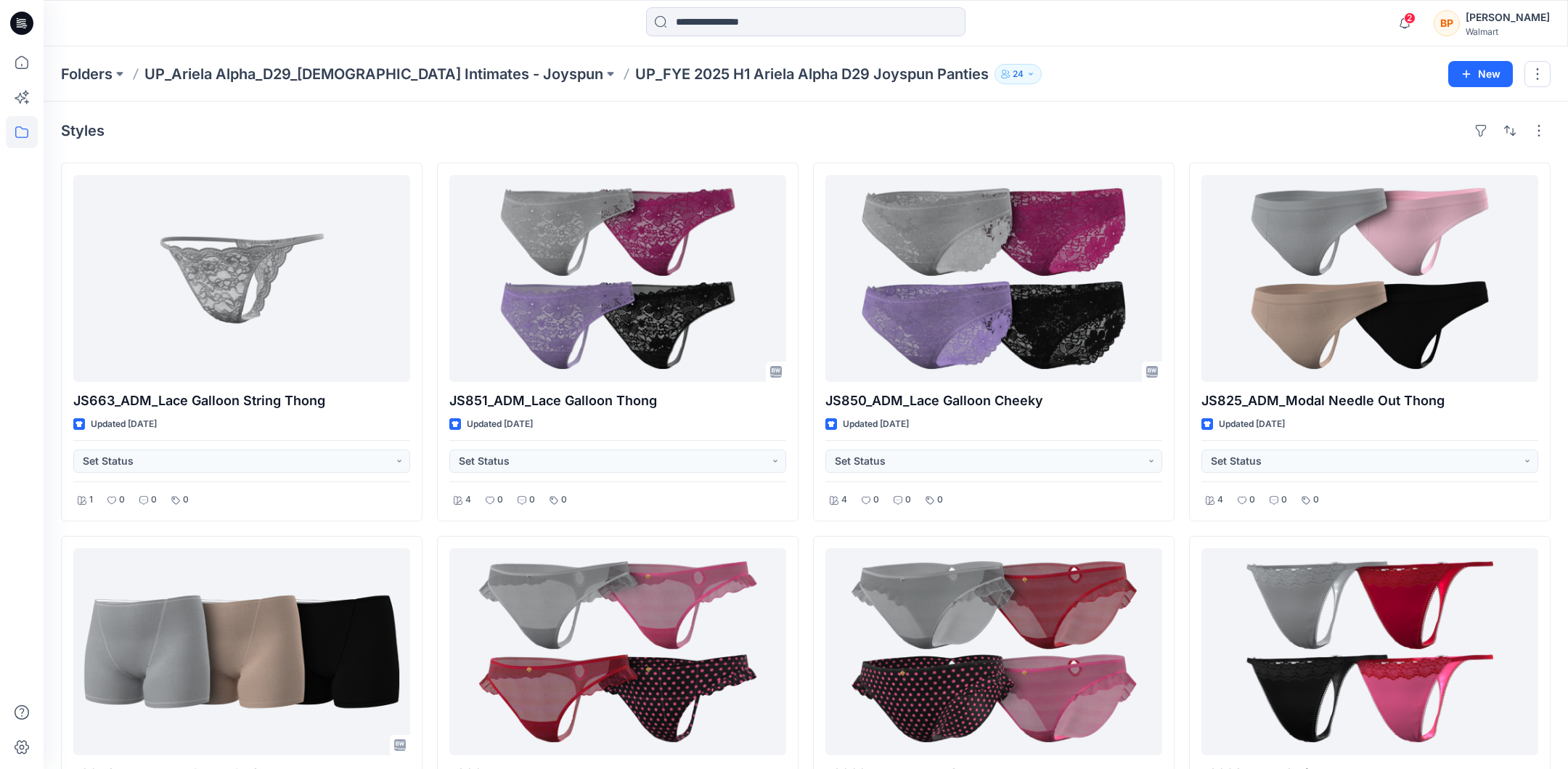
click at [384, 50] on div "Folders UP_Ariela Alpha_D29_[DEMOGRAPHIC_DATA] Intimates - Joyspun UP_FYE 2025 …" at bounding box center [806, 75] width 1524 height 56
click at [383, 76] on p "UP_Ariela Alpha_D29_[DEMOGRAPHIC_DATA] Intimates - Joyspun" at bounding box center [374, 74] width 459 height 20
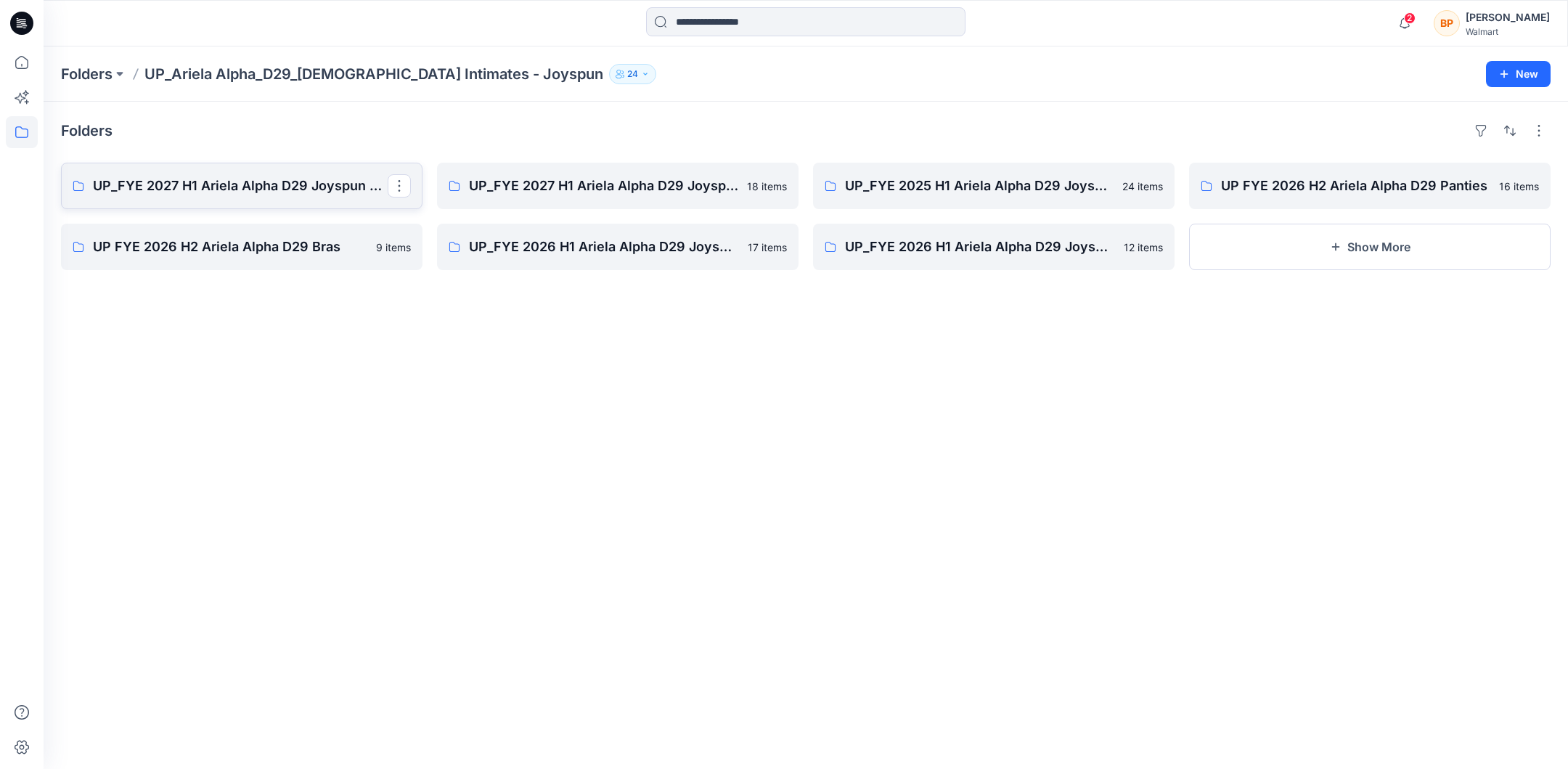
click at [352, 179] on p "UP_FYE 2027 H1 Ariela Alpha D29 Joyspun Panties" at bounding box center [239, 186] width 295 height 20
click at [665, 187] on p "UP_FYE 2027 H1 Ariela Alpha D29 Joyspun Bras" at bounding box center [603, 186] width 269 height 20
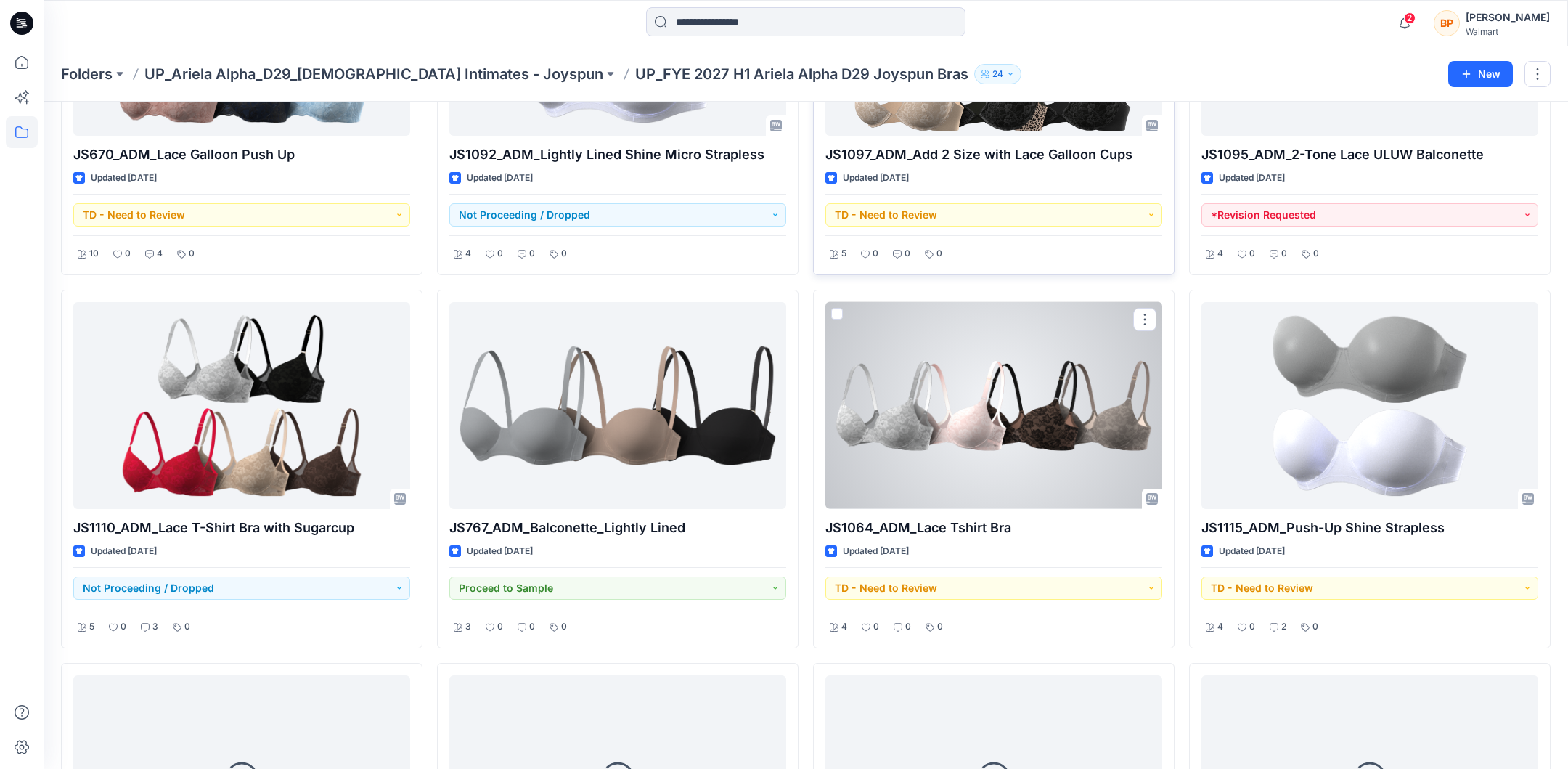
scroll to position [617, 0]
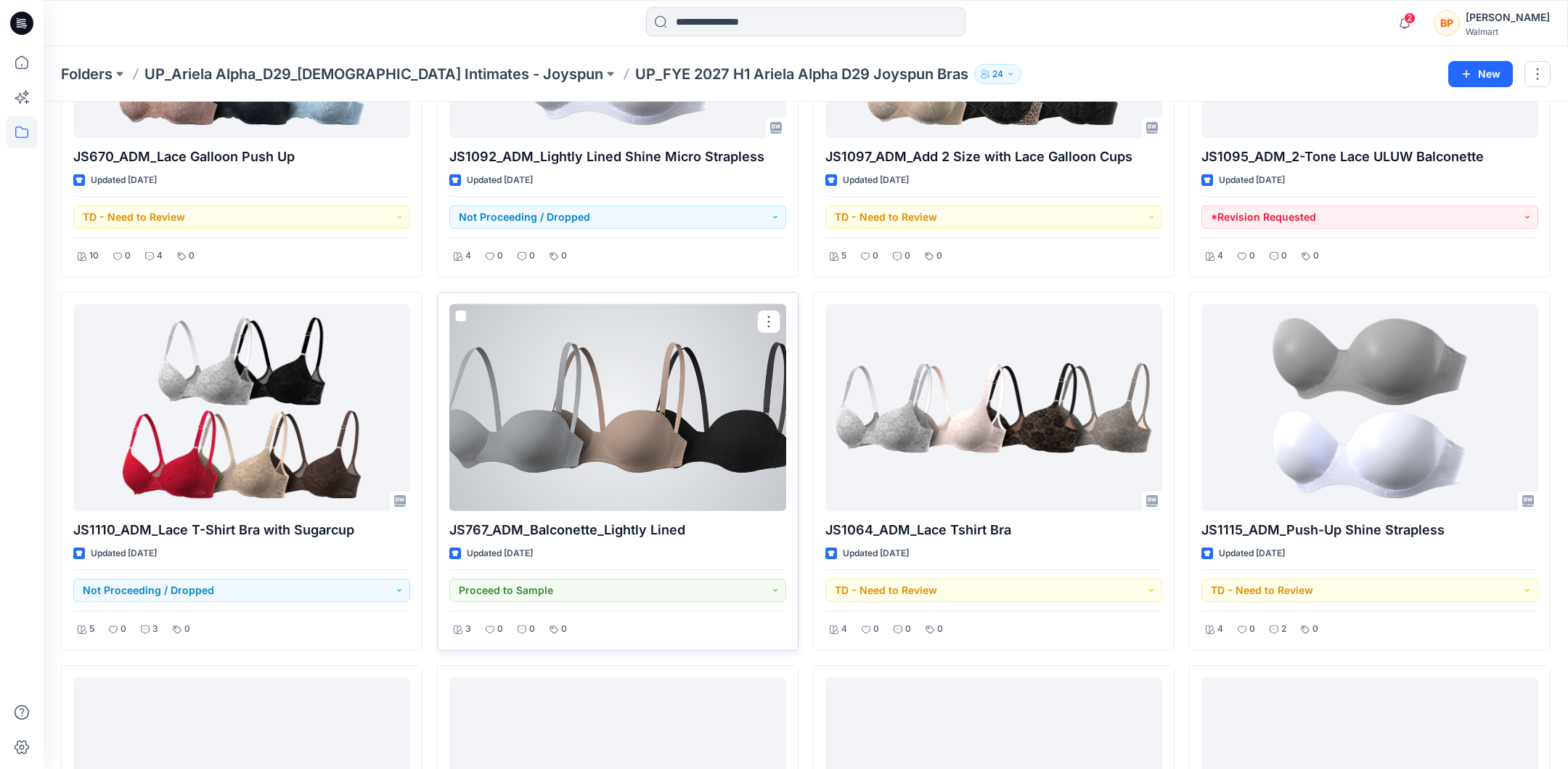
click at [740, 405] on div at bounding box center [617, 407] width 337 height 207
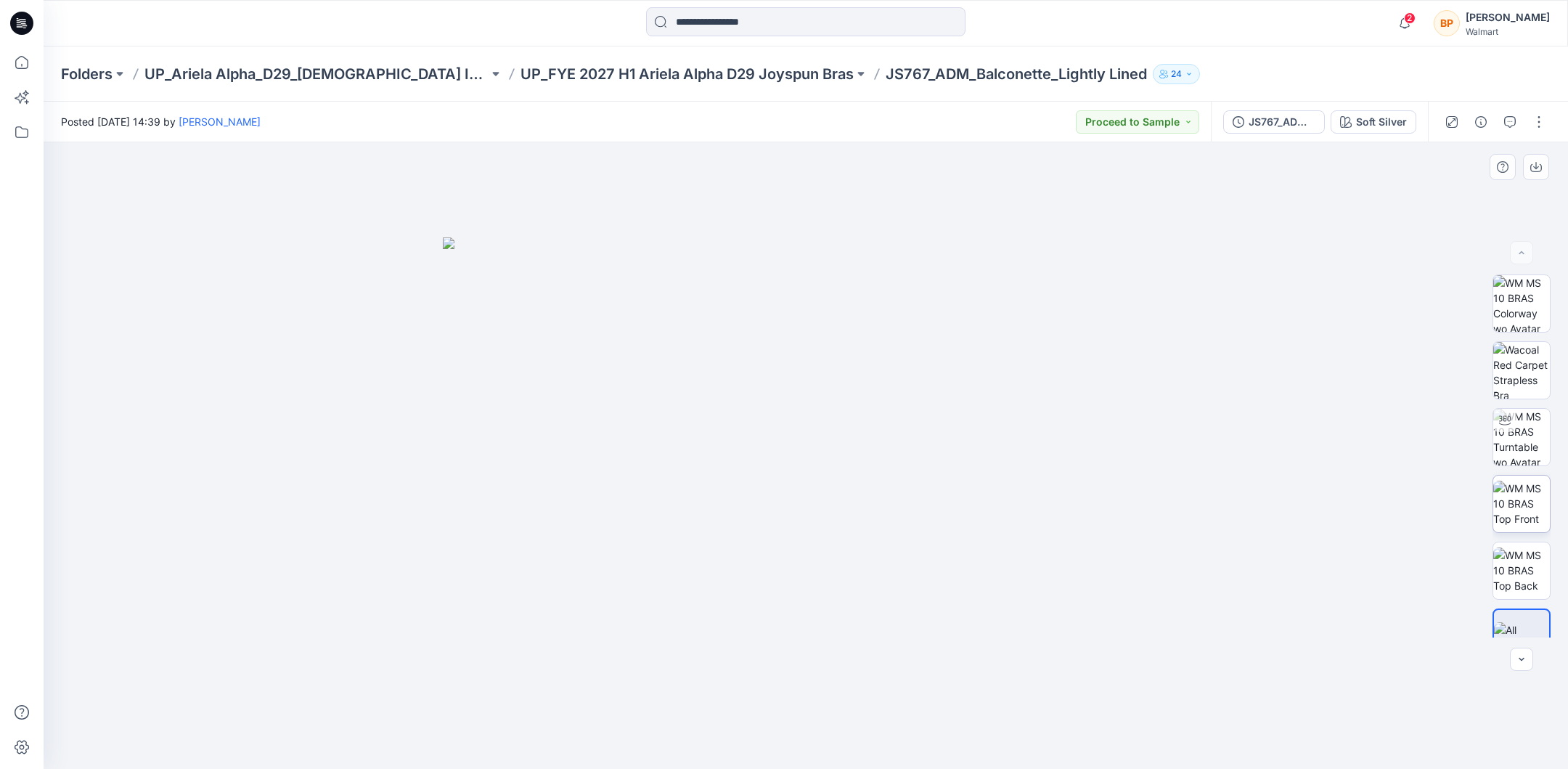
click at [1536, 513] on img at bounding box center [1520, 504] width 57 height 46
